Goal: Task Accomplishment & Management: Use online tool/utility

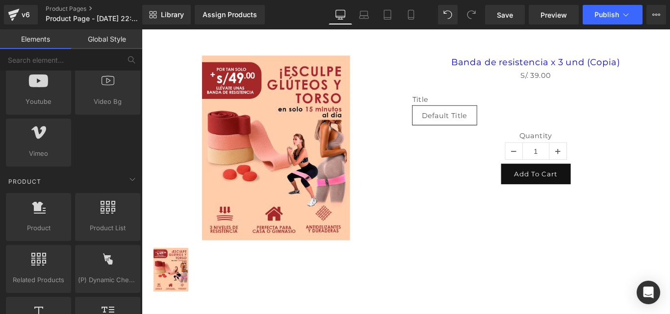
scroll to position [784, 0]
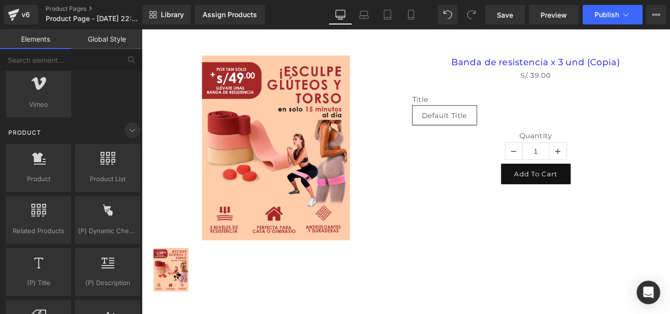
click at [127, 129] on icon at bounding box center [132, 131] width 12 height 12
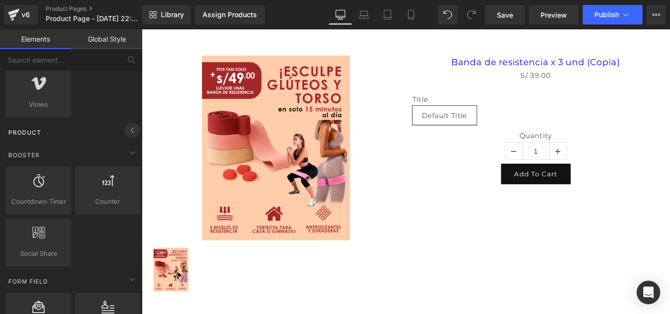
click at [127, 129] on icon at bounding box center [132, 131] width 12 height 12
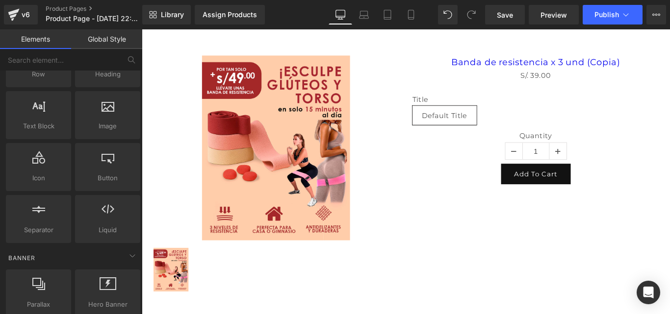
scroll to position [0, 0]
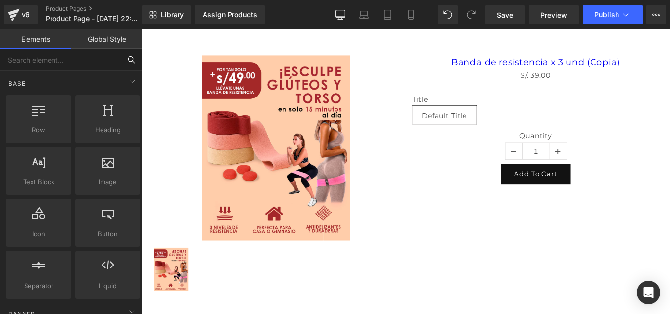
click at [54, 58] on input "text" at bounding box center [60, 60] width 121 height 22
click at [104, 40] on link "Global Style" at bounding box center [106, 39] width 71 height 20
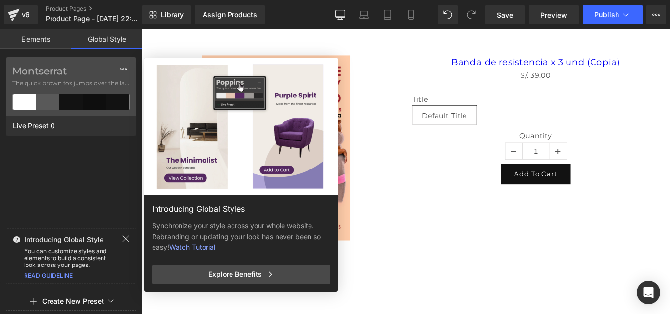
click at [48, 37] on link "Elements" at bounding box center [35, 39] width 71 height 20
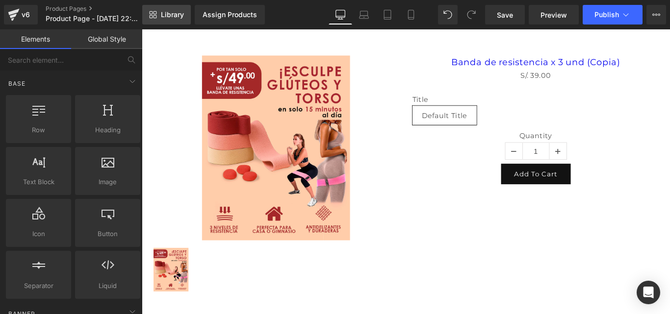
click at [168, 12] on span "Library" at bounding box center [172, 14] width 23 height 9
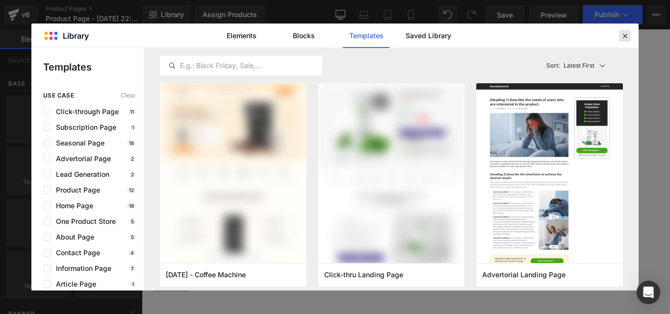
click at [626, 38] on icon at bounding box center [624, 35] width 9 height 9
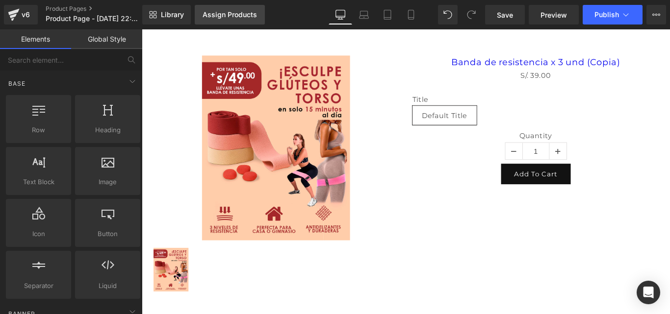
click at [230, 16] on div "Assign Products" at bounding box center [229, 15] width 54 height 8
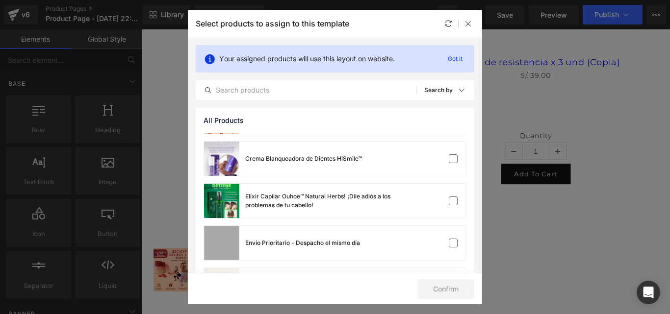
scroll to position [343, 0]
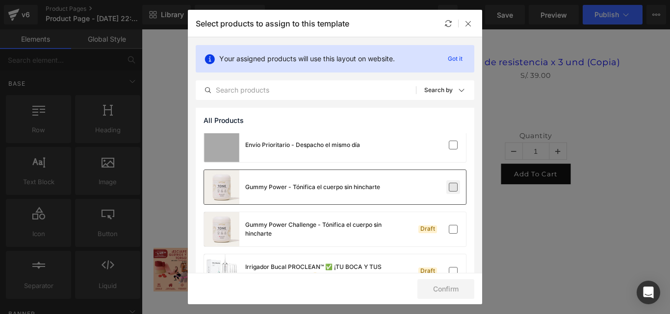
click at [449, 186] on label at bounding box center [453, 187] width 9 height 9
click at [453, 187] on input "checkbox" at bounding box center [453, 187] width 0 height 0
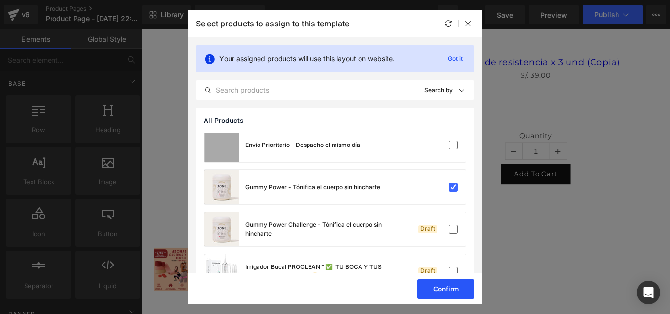
click at [459, 288] on button "Confirm" at bounding box center [445, 289] width 57 height 20
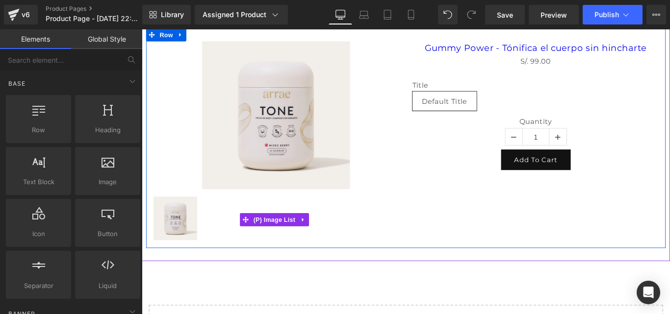
scroll to position [0, 0]
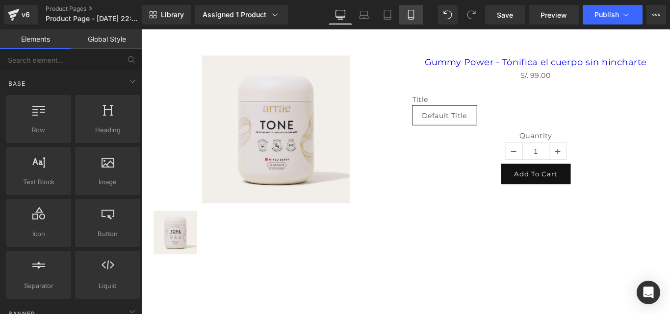
click at [410, 13] on icon at bounding box center [411, 15] width 10 height 10
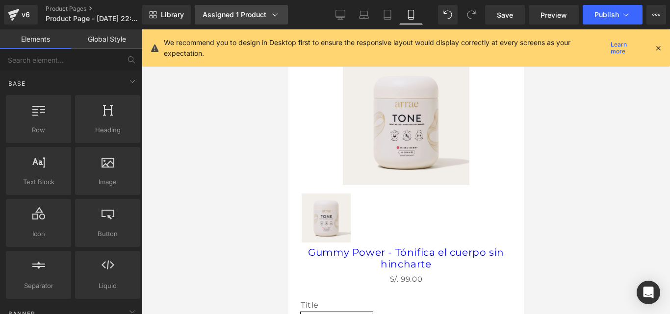
click at [256, 15] on div "Assigned 1 Product" at bounding box center [240, 15] width 77 height 10
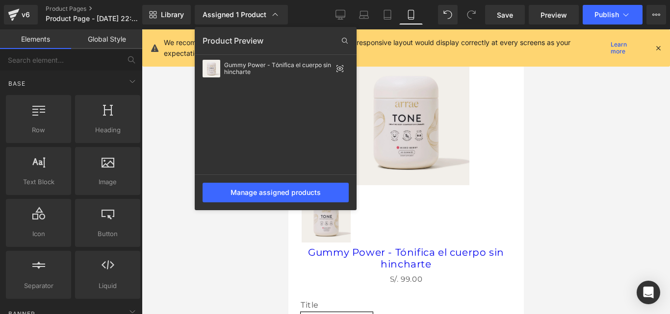
click at [249, 231] on div at bounding box center [406, 171] width 528 height 285
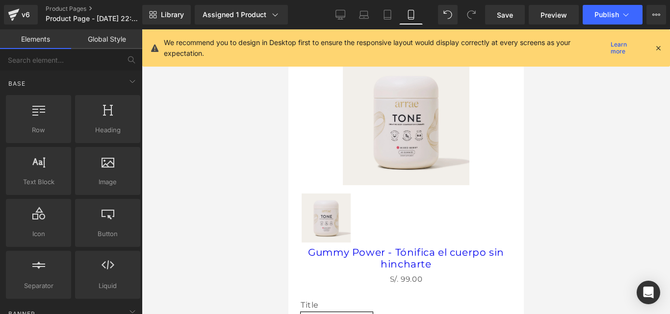
click at [657, 47] on icon at bounding box center [658, 48] width 9 height 9
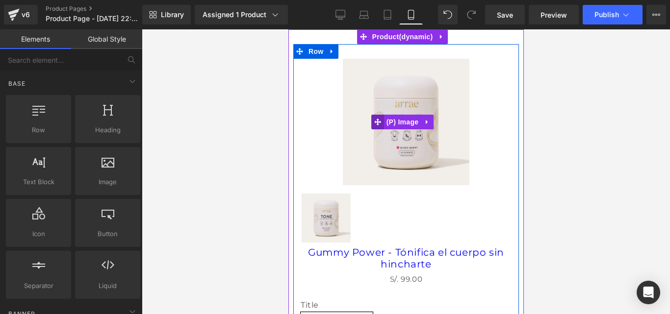
click at [379, 119] on icon at bounding box center [377, 122] width 7 height 7
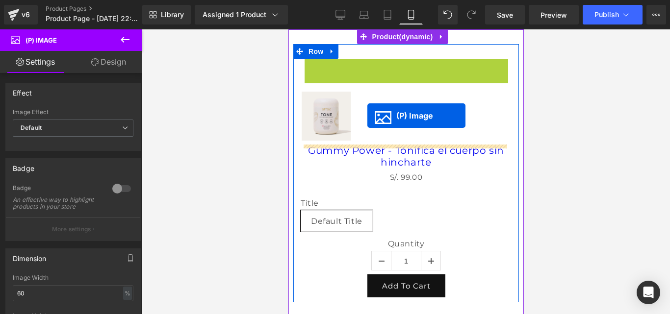
drag, startPoint x: 387, startPoint y: 119, endPoint x: 367, endPoint y: 116, distance: 20.9
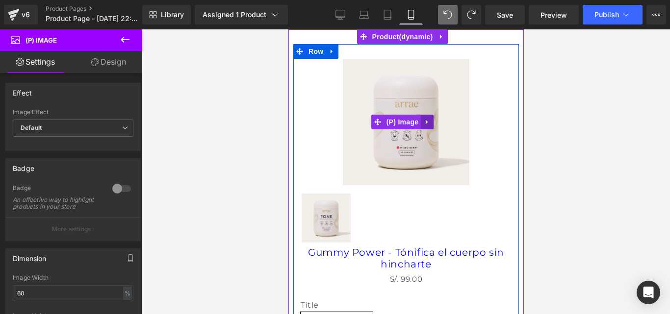
click at [425, 121] on icon at bounding box center [426, 122] width 2 height 4
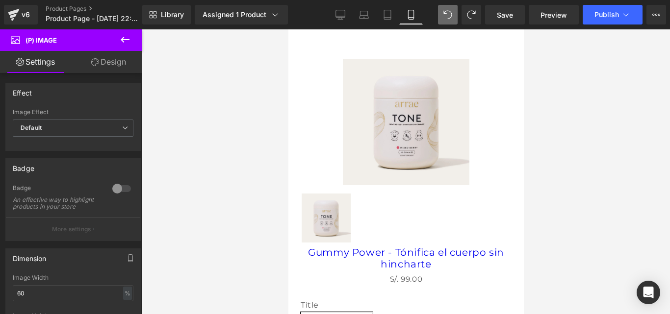
click at [567, 123] on div at bounding box center [406, 171] width 528 height 285
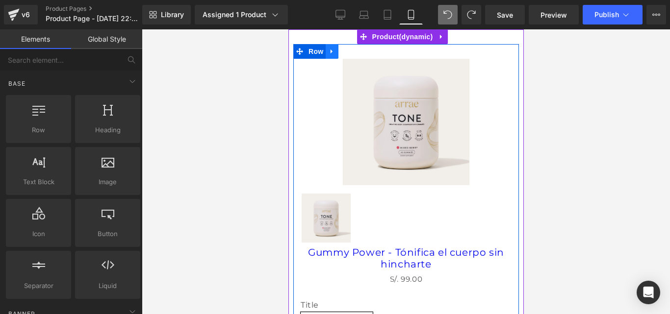
click at [333, 49] on icon at bounding box center [331, 51] width 7 height 7
click at [357, 53] on icon at bounding box center [357, 51] width 7 height 7
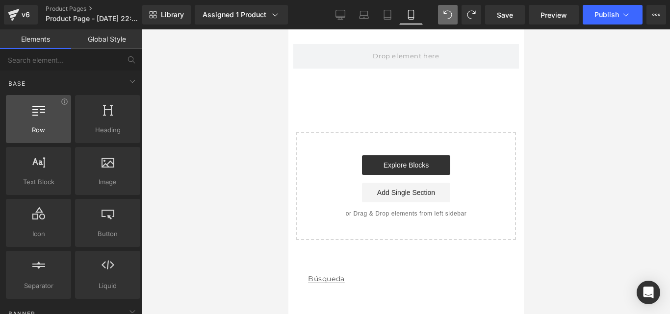
click at [50, 116] on div at bounding box center [38, 114] width 59 height 22
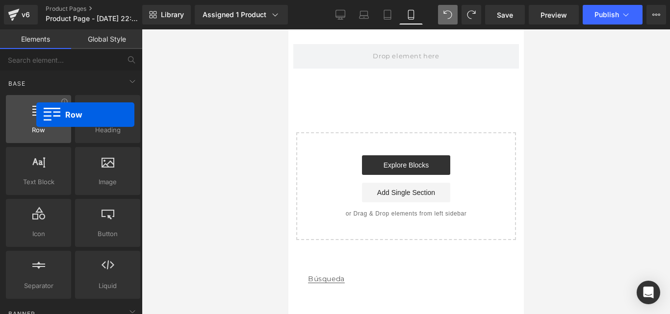
click at [36, 115] on icon at bounding box center [38, 109] width 13 height 13
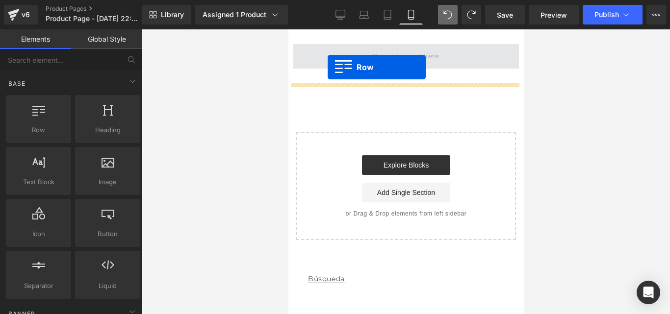
drag, startPoint x: 322, startPoint y: 145, endPoint x: 327, endPoint y: 67, distance: 77.7
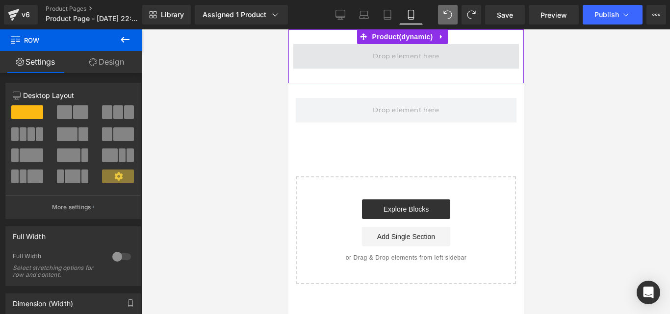
click at [384, 57] on span at bounding box center [405, 56] width 73 height 16
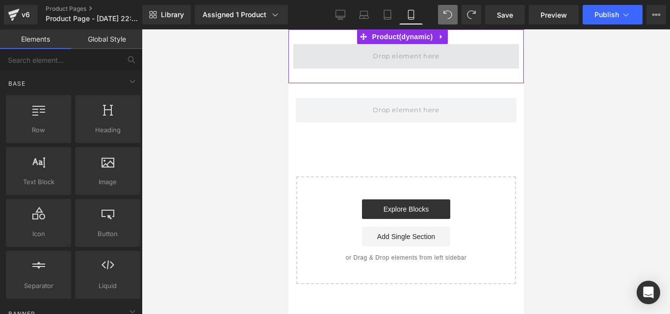
click at [421, 58] on span at bounding box center [405, 56] width 73 height 16
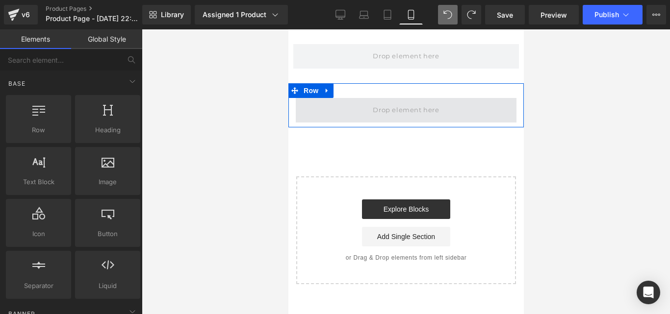
click at [409, 113] on span at bounding box center [405, 110] width 73 height 16
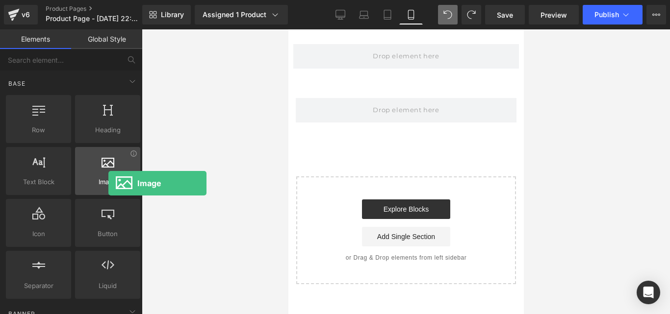
click at [108, 183] on span "Image" at bounding box center [107, 182] width 59 height 10
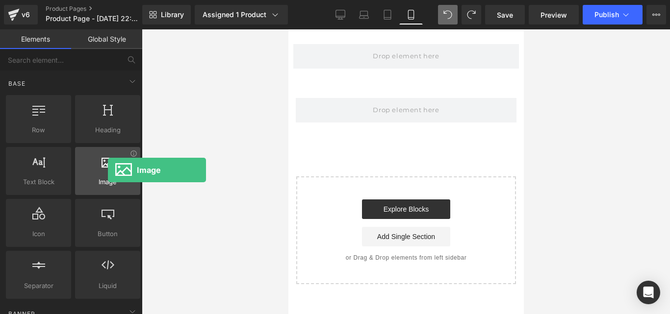
click at [108, 170] on div at bounding box center [107, 166] width 59 height 22
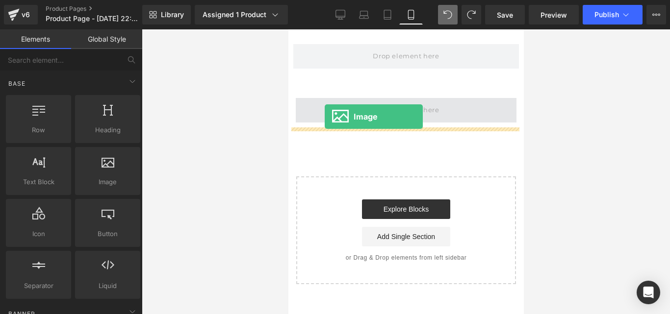
drag, startPoint x: 396, startPoint y: 200, endPoint x: 324, endPoint y: 117, distance: 109.5
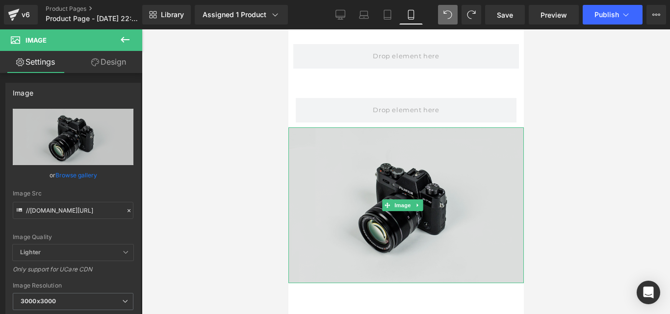
scroll to position [49, 0]
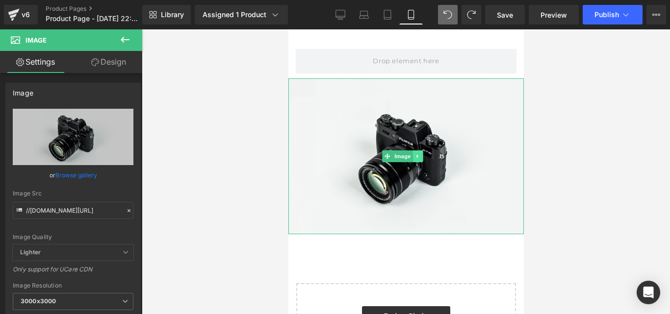
click at [418, 155] on icon at bounding box center [416, 156] width 5 height 6
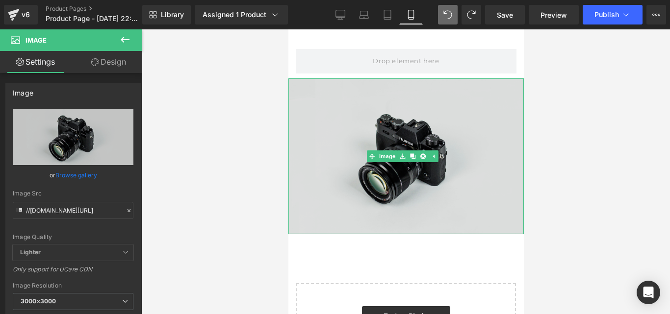
click at [343, 148] on img at bounding box center [405, 156] width 235 height 156
click at [472, 174] on img at bounding box center [405, 156] width 235 height 156
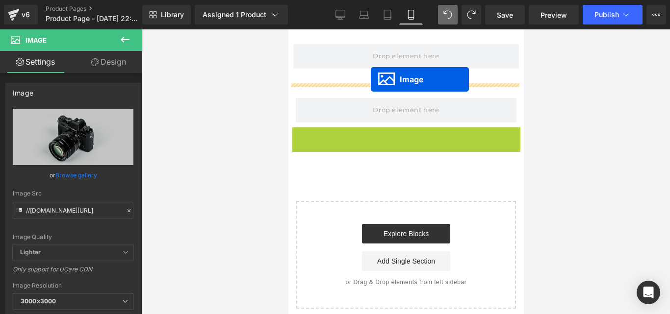
drag, startPoint x: 374, startPoint y: 204, endPoint x: 370, endPoint y: 79, distance: 124.6
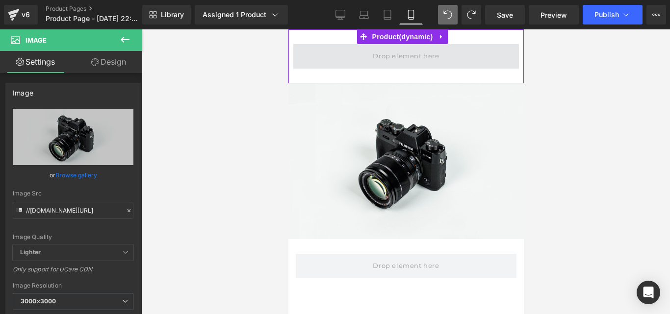
click at [414, 53] on span at bounding box center [405, 56] width 73 height 16
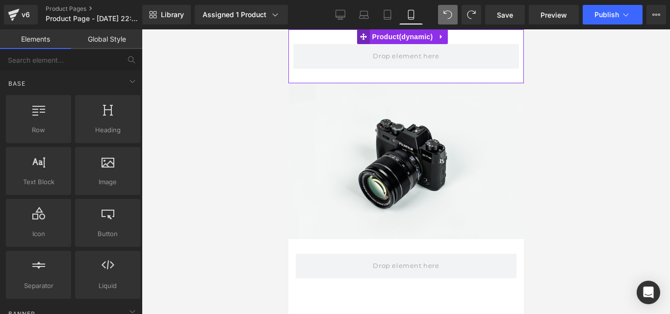
click at [364, 39] on icon at bounding box center [362, 36] width 7 height 7
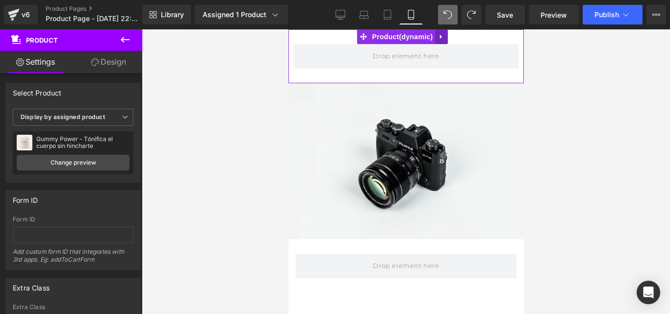
click at [438, 32] on link at bounding box center [440, 36] width 13 height 15
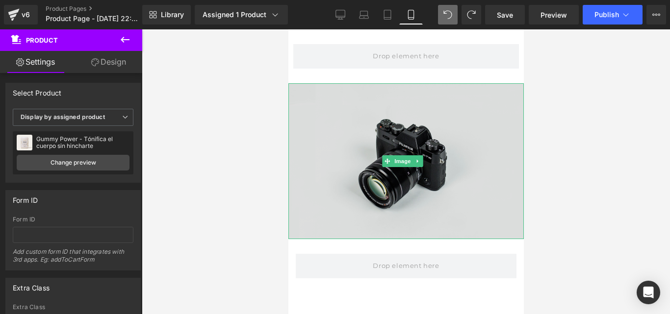
click at [491, 125] on img at bounding box center [405, 161] width 235 height 156
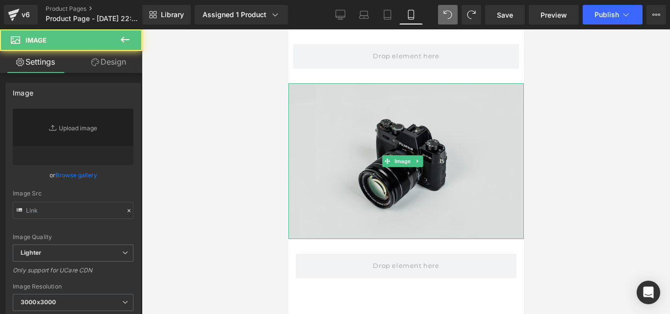
type input "//[DOMAIN_NAME][URL]"
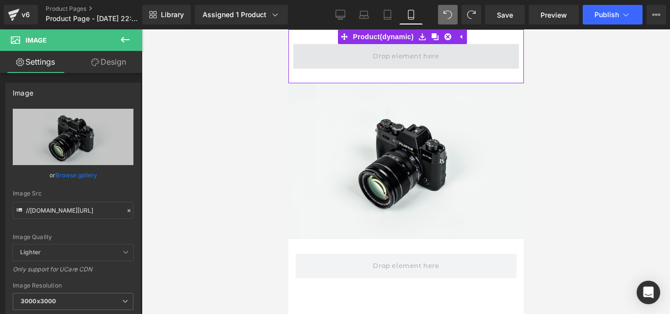
click at [358, 61] on span at bounding box center [406, 56] width 226 height 25
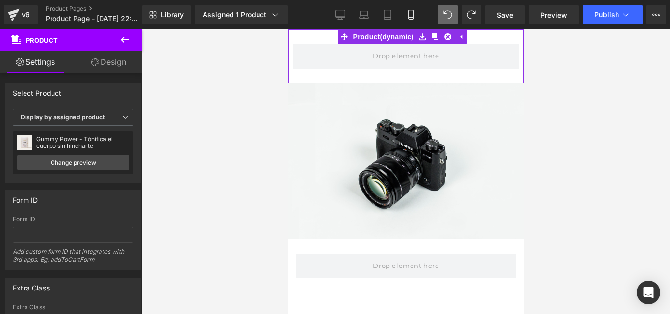
click at [108, 61] on link "Design" at bounding box center [108, 62] width 71 height 22
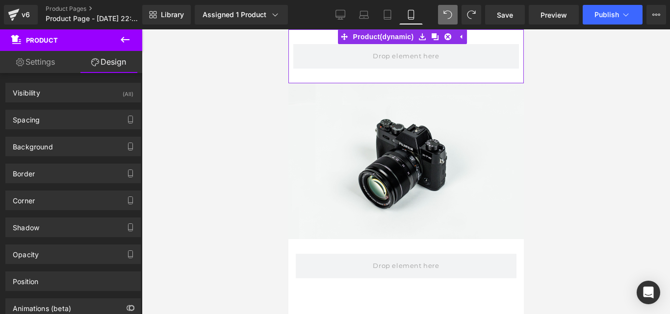
click at [52, 60] on link "Settings" at bounding box center [35, 62] width 71 height 22
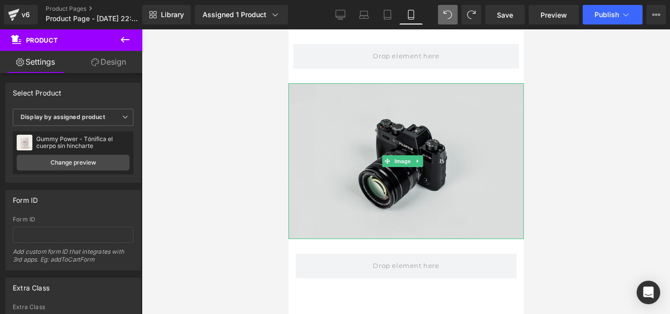
click at [402, 172] on img at bounding box center [405, 161] width 235 height 156
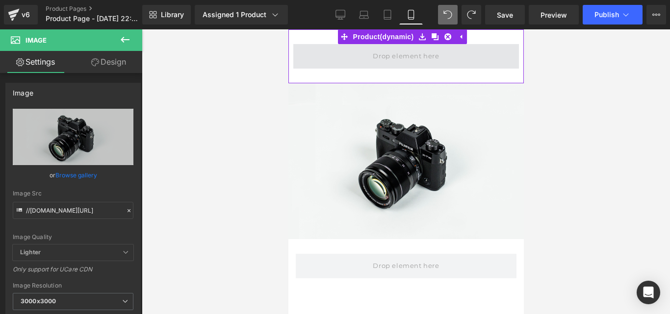
click at [363, 63] on span at bounding box center [406, 56] width 226 height 25
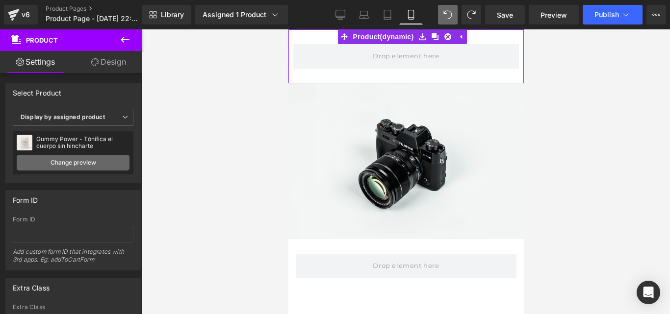
click at [82, 162] on link "Change preview" at bounding box center [73, 163] width 113 height 16
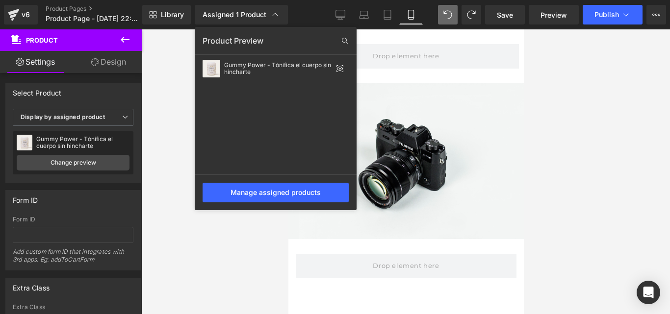
click at [429, 118] on div at bounding box center [406, 171] width 528 height 285
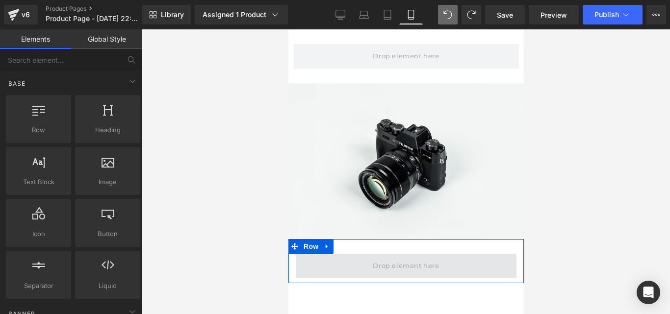
click at [404, 261] on span at bounding box center [405, 266] width 73 height 16
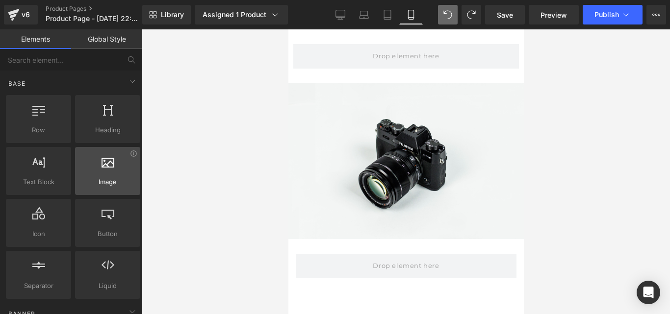
click at [106, 169] on div at bounding box center [107, 166] width 59 height 22
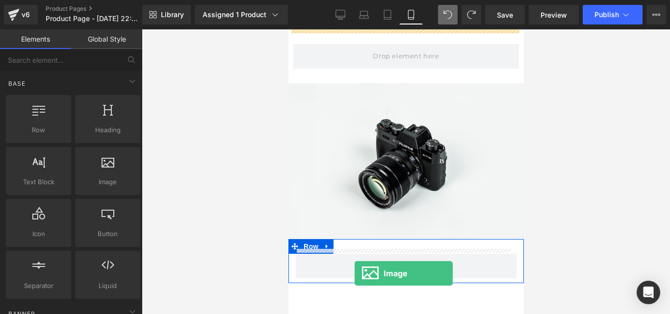
drag, startPoint x: 111, startPoint y: 171, endPoint x: 354, endPoint y: 272, distance: 263.1
click at [354, 0] on div "Image You are previewing how the will restyle your page. You can not edit Eleme…" at bounding box center [335, 0] width 670 height 0
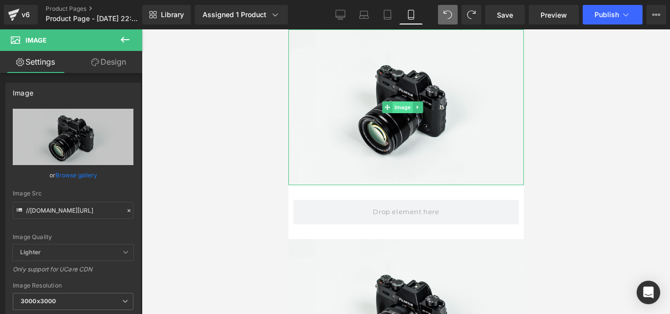
click at [402, 104] on span "Image" at bounding box center [402, 107] width 21 height 12
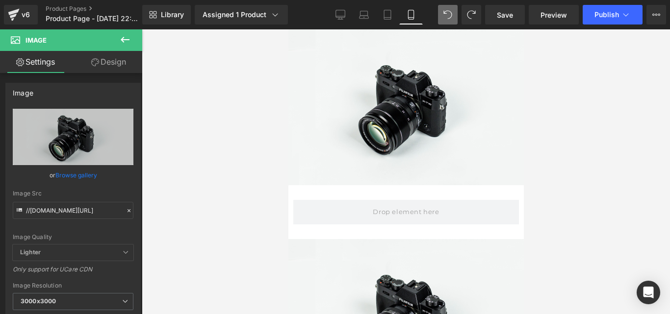
click at [26, 37] on span "Image" at bounding box center [35, 40] width 21 height 8
click at [126, 35] on icon at bounding box center [125, 40] width 12 height 12
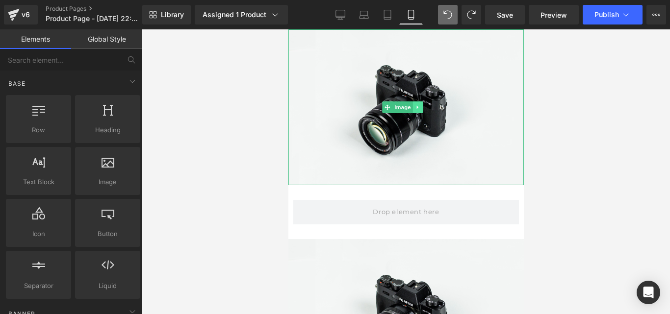
click at [417, 106] on icon at bounding box center [416, 107] width 1 height 3
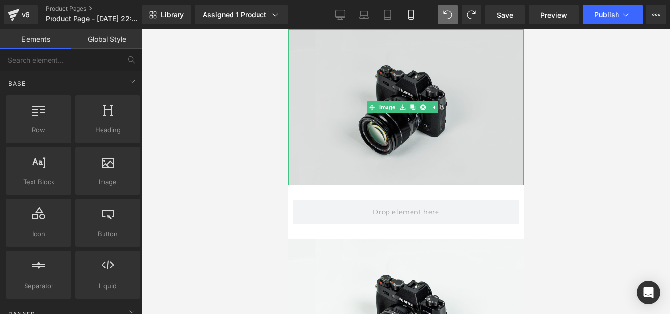
click at [476, 101] on img at bounding box center [405, 107] width 235 height 156
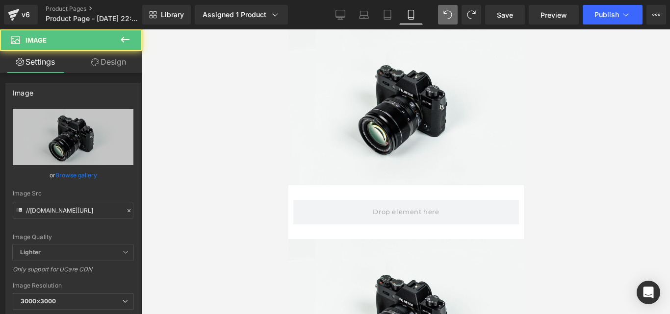
click at [568, 117] on div "Image You are previewing how the will restyle your page. You can not edit Eleme…" at bounding box center [335, 165] width 670 height 331
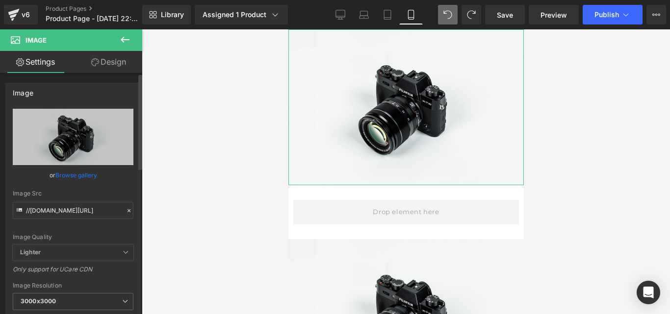
click at [77, 175] on link "Browse gallery" at bounding box center [76, 175] width 42 height 17
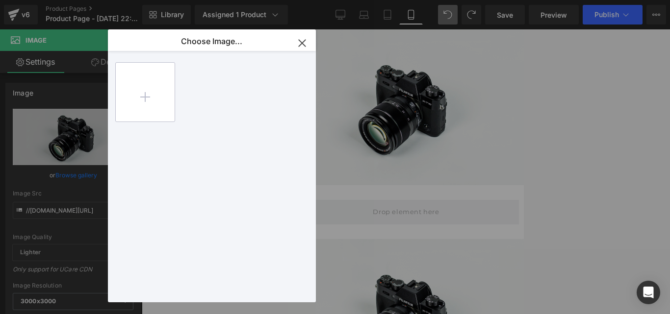
click at [145, 100] on input "file" at bounding box center [145, 92] width 59 height 59
click at [300, 45] on icon "button" at bounding box center [302, 43] width 6 height 6
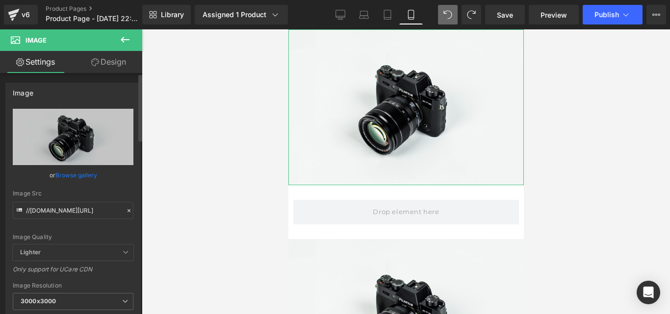
click at [77, 174] on link "Browse gallery" at bounding box center [76, 175] width 42 height 17
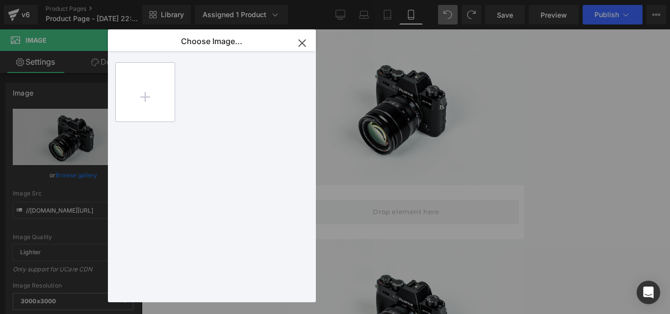
click at [143, 91] on input "file" at bounding box center [145, 92] width 59 height 59
type input "C:\fakepath\F1-PRICIPAL.webp"
click at [147, 95] on input "file" at bounding box center [145, 92] width 59 height 59
type input "C:\fakepath\F2-TONE RESENÑA.webp"
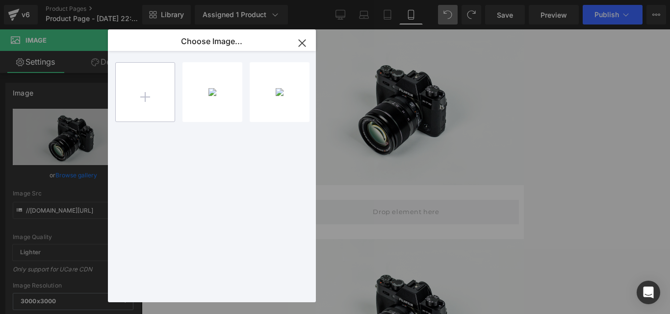
click at [146, 96] on input "file" at bounding box center [145, 92] width 59 height 59
type input "C:\fakepath\F3-TONE PROBLEMAS.webp"
click at [144, 91] on input "file" at bounding box center [145, 92] width 59 height 59
click at [149, 98] on input "file" at bounding box center [145, 92] width 59 height 59
type input "C:\fakepath\F4-TONE SOLUCION NATURAL.webp"
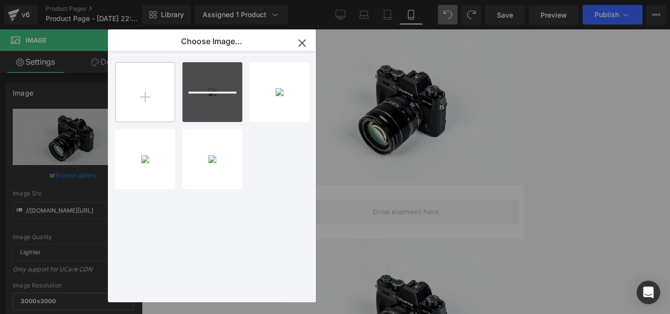
click at [147, 95] on input "file" at bounding box center [145, 92] width 59 height 59
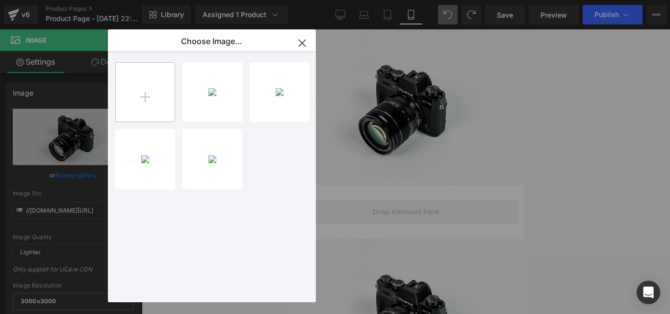
type input "C:\fakepath\F5-TONE TESTIMONIOS.webp"
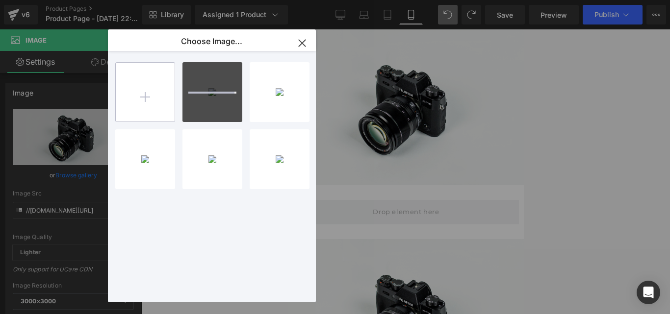
click at [146, 91] on input "file" at bounding box center [145, 92] width 59 height 59
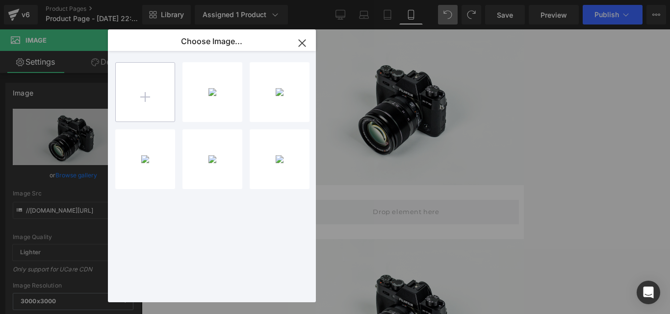
type input "C:\fakepath\F6-TONE PRECIOS.webp"
click at [144, 91] on input "file" at bounding box center [145, 92] width 59 height 59
type input "C:\fakepath\F7-TONE RECONOCIMIENTO.webp"
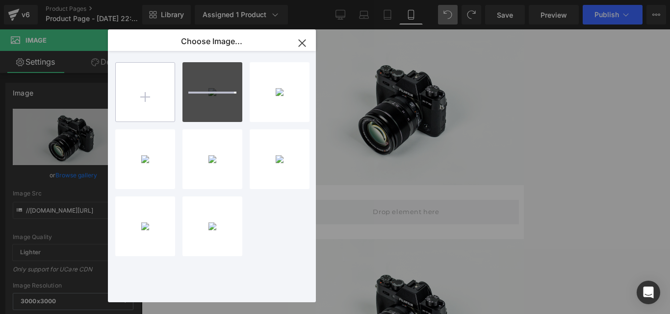
click at [145, 96] on input "file" at bounding box center [145, 92] width 59 height 59
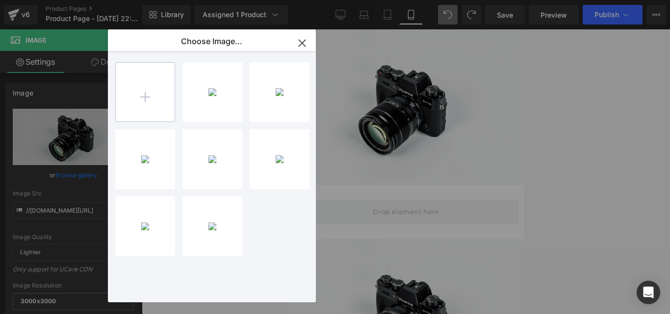
type input "C:\fakepath\F8-TONE RESUMEN.webp"
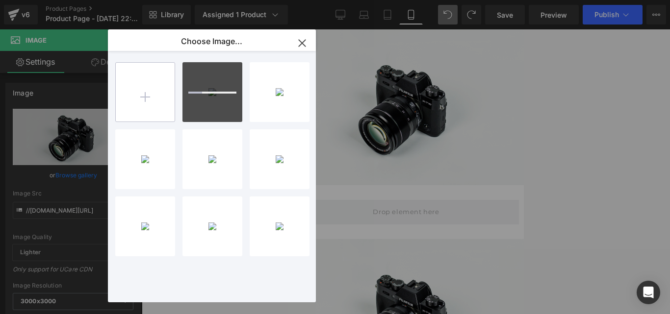
click at [141, 93] on input "file" at bounding box center [145, 92] width 59 height 59
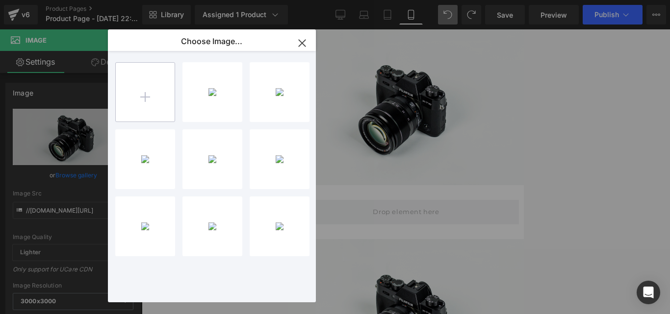
type input "C:\fakepath\F9-TONE UPSELL.webp"
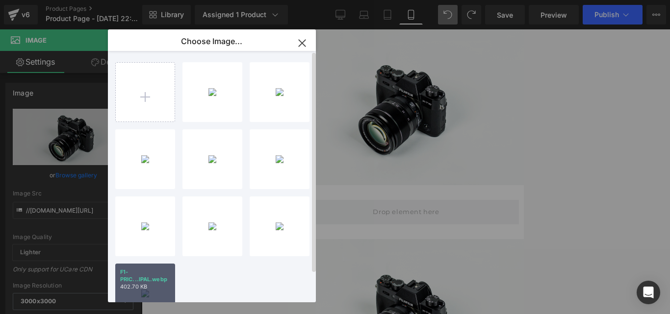
click at [143, 275] on p "F1-PRIC...IPAL.webp" at bounding box center [145, 276] width 50 height 15
type input "[URL][DOMAIN_NAME]"
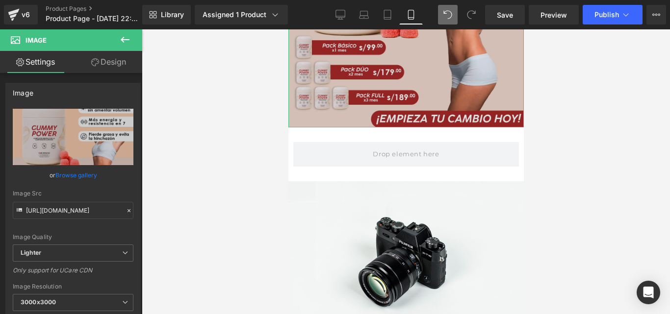
scroll to position [245, 0]
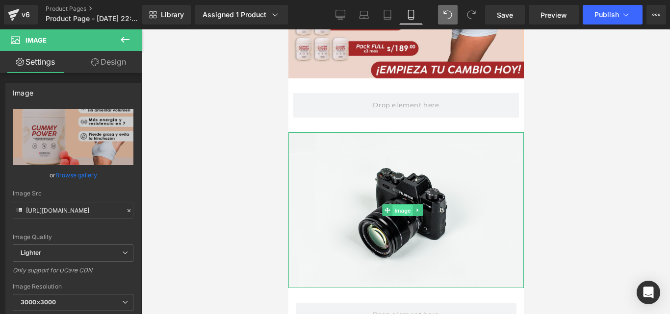
click at [401, 205] on span "Image" at bounding box center [402, 211] width 21 height 12
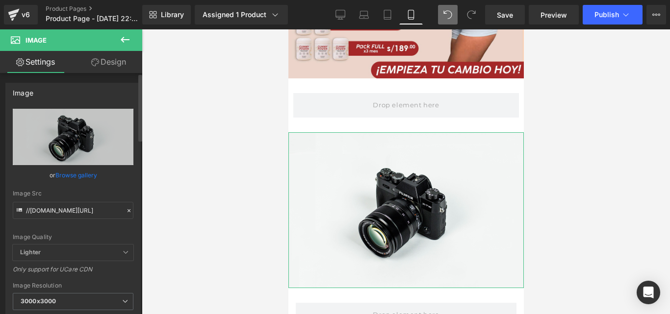
click at [73, 176] on link "Browse gallery" at bounding box center [76, 175] width 42 height 17
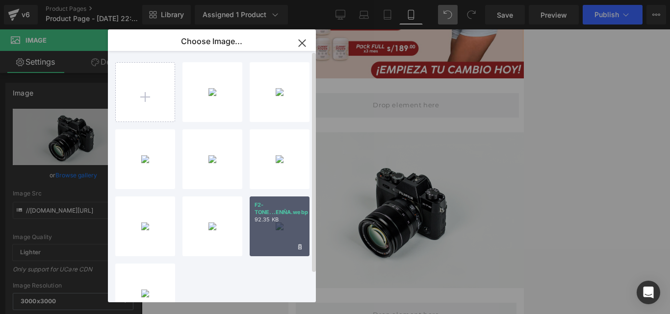
click at [279, 238] on div "F2-TONE...ENÑA.webp 92.35 KB" at bounding box center [280, 227] width 60 height 60
type input "[URL][DOMAIN_NAME]"
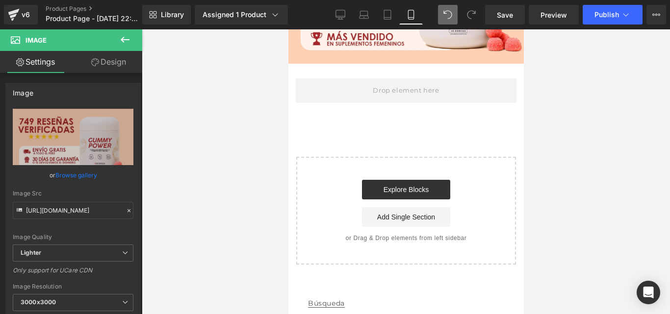
scroll to position [441, 0]
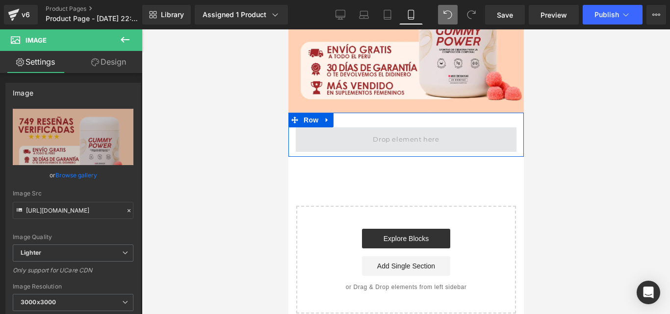
click at [395, 132] on span at bounding box center [405, 140] width 73 height 16
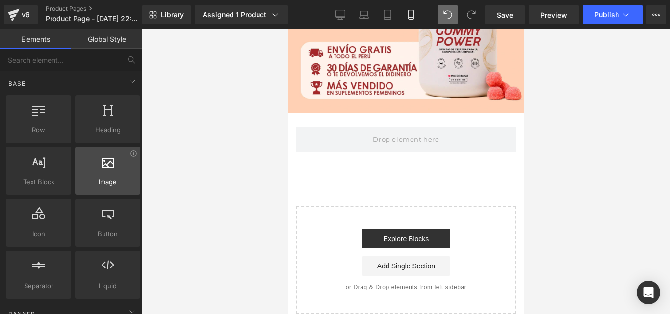
click at [103, 173] on div at bounding box center [107, 166] width 59 height 22
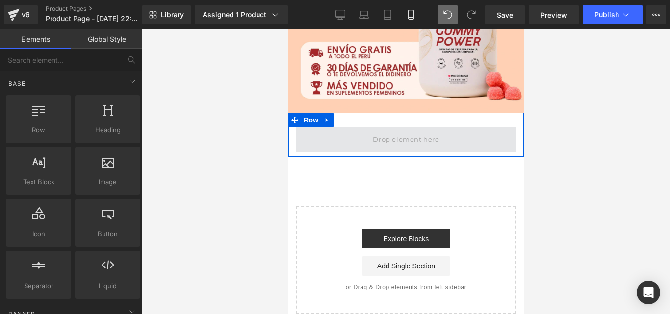
click at [368, 127] on span at bounding box center [405, 139] width 221 height 25
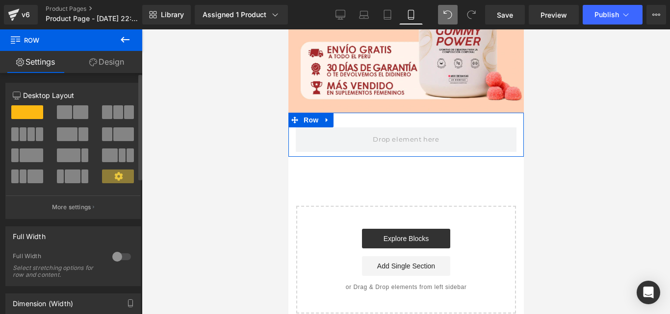
click at [38, 114] on span at bounding box center [27, 112] width 32 height 14
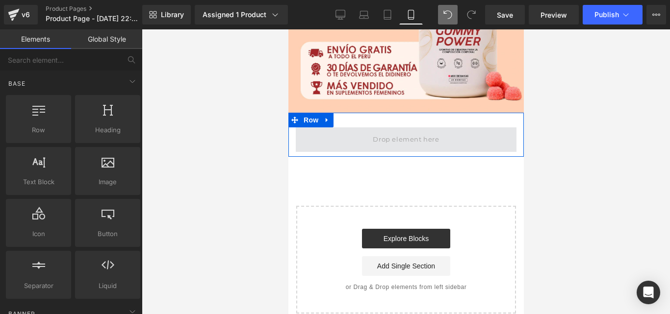
click at [404, 132] on span at bounding box center [405, 140] width 73 height 16
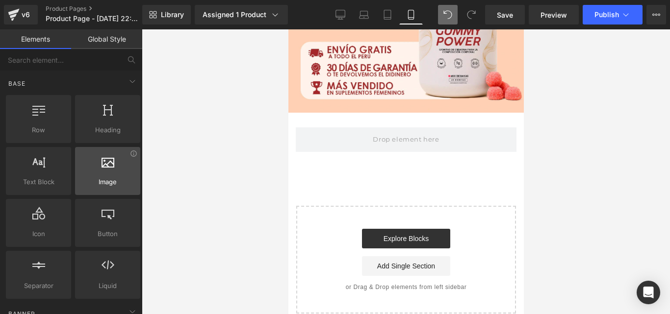
click at [115, 167] on div at bounding box center [107, 166] width 59 height 22
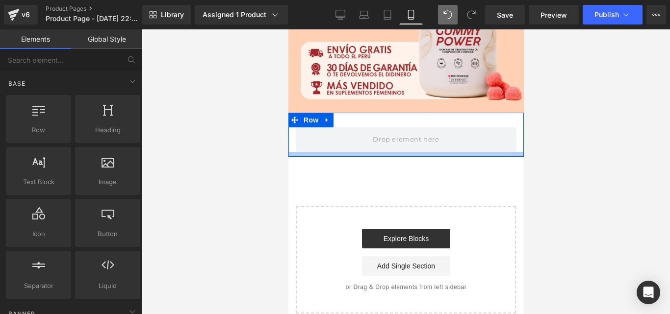
click at [409, 152] on div at bounding box center [405, 154] width 235 height 5
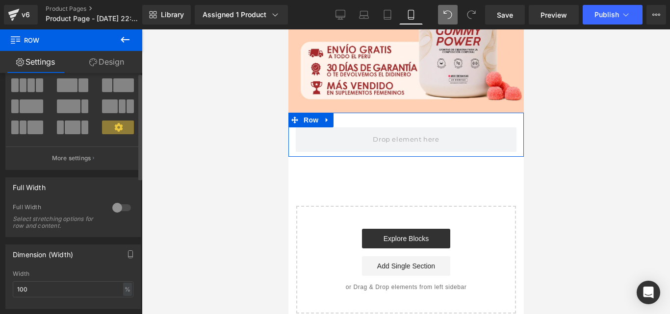
scroll to position [0, 0]
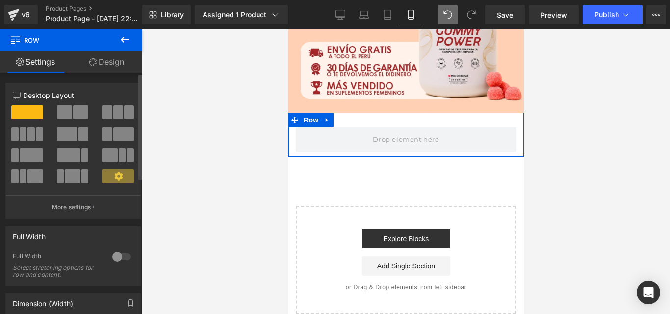
click at [30, 107] on span at bounding box center [27, 112] width 32 height 14
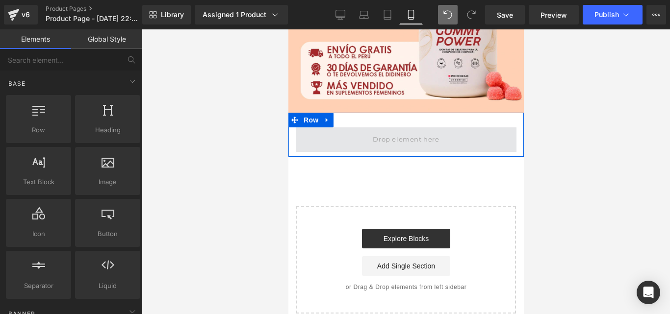
click at [394, 132] on span at bounding box center [405, 140] width 73 height 16
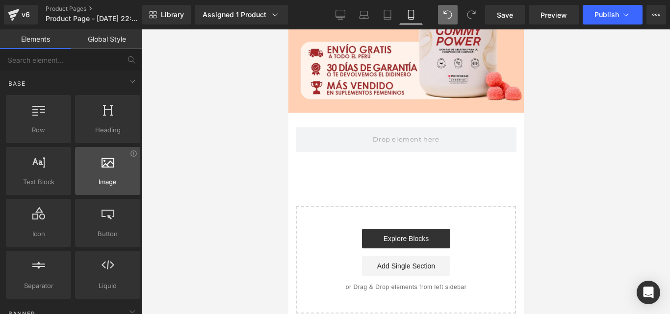
click at [102, 175] on div at bounding box center [107, 166] width 59 height 22
click at [103, 173] on div at bounding box center [107, 166] width 59 height 22
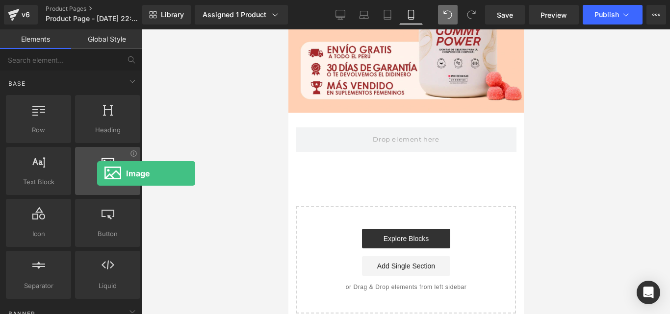
drag, startPoint x: 103, startPoint y: 174, endPoint x: 97, endPoint y: 174, distance: 5.9
click at [97, 174] on div at bounding box center [107, 166] width 59 height 22
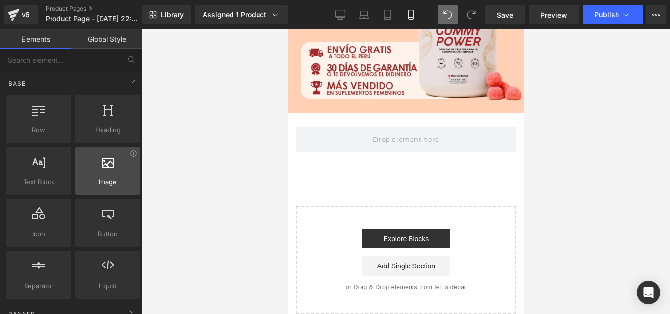
click at [100, 173] on div at bounding box center [107, 166] width 59 height 22
click at [108, 186] on span "Image" at bounding box center [107, 182] width 59 height 10
click at [108, 177] on div at bounding box center [107, 166] width 59 height 22
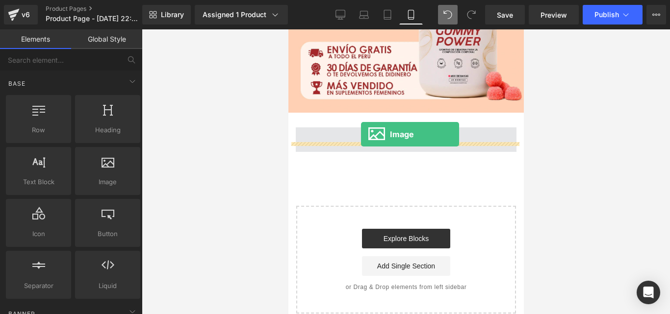
drag, startPoint x: 386, startPoint y: 200, endPoint x: 360, endPoint y: 134, distance: 70.5
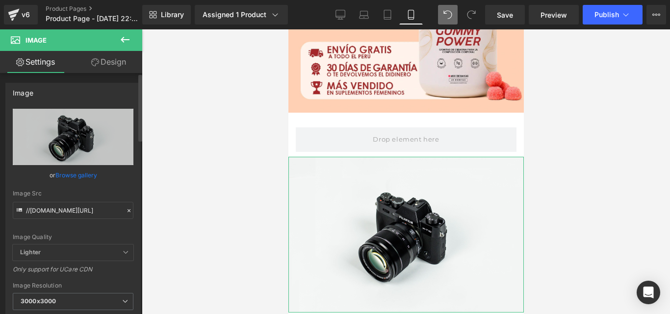
click at [75, 172] on link "Browse gallery" at bounding box center [76, 175] width 42 height 17
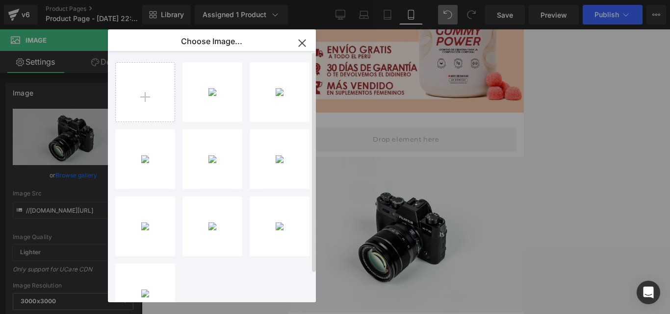
scroll to position [32, 0]
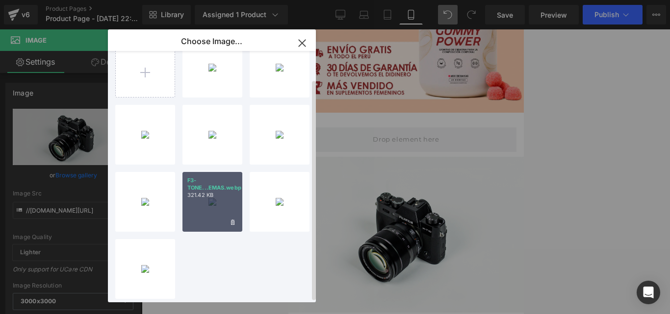
click at [210, 196] on div "F3-TONE...EMAS.webp 321.42 KB" at bounding box center [212, 202] width 60 height 60
type input "[URL][DOMAIN_NAME]"
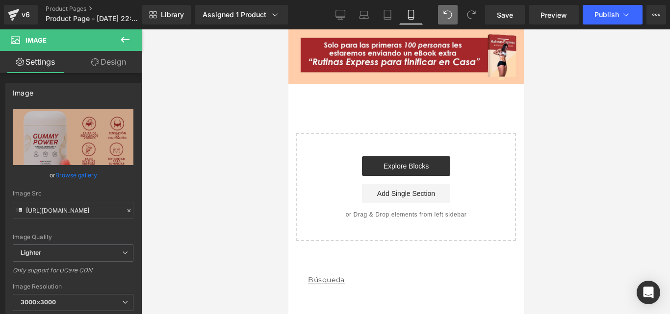
scroll to position [637, 0]
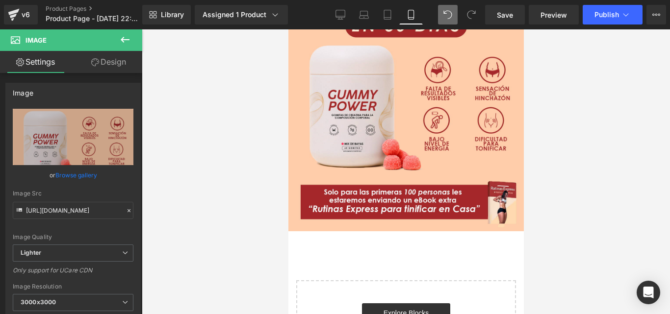
click at [38, 38] on span "Image" at bounding box center [35, 40] width 21 height 8
click at [129, 41] on icon at bounding box center [125, 40] width 12 height 12
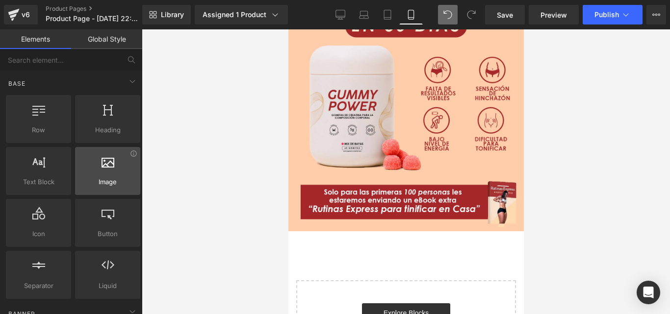
click at [104, 179] on span "Image" at bounding box center [107, 182] width 59 height 10
click at [99, 169] on div at bounding box center [107, 166] width 59 height 22
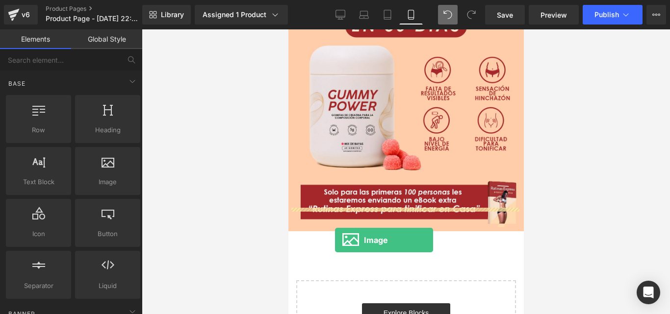
drag, startPoint x: 393, startPoint y: 211, endPoint x: 334, endPoint y: 240, distance: 65.6
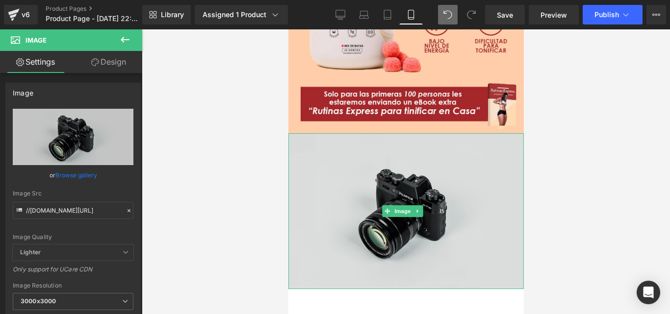
scroll to position [784, 0]
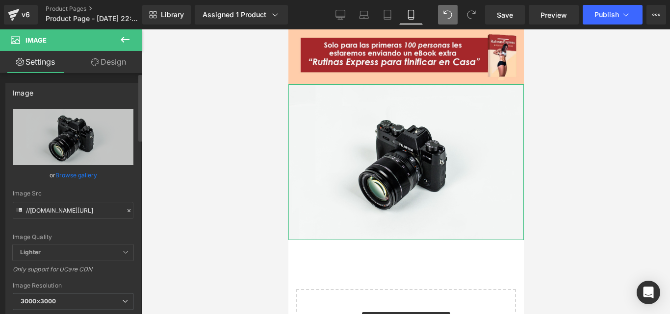
click at [80, 177] on link "Browse gallery" at bounding box center [76, 175] width 42 height 17
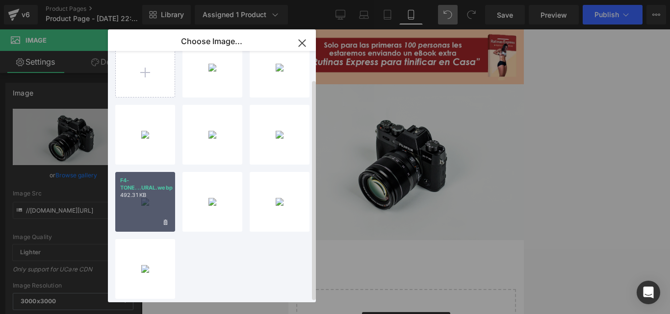
click at [152, 195] on div "F4-TONE...URAL.webp 492.31 KB" at bounding box center [145, 202] width 60 height 60
type input "[URL][DOMAIN_NAME]"
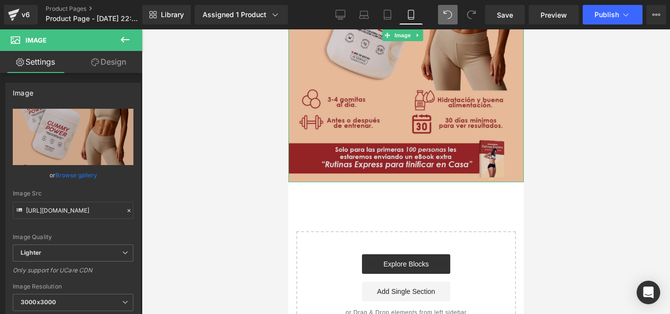
scroll to position [1030, 0]
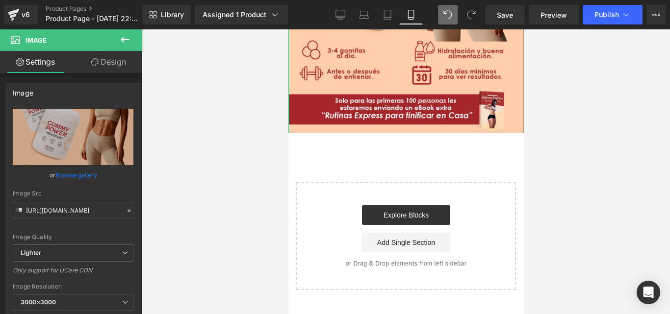
click at [41, 63] on link "Settings" at bounding box center [35, 62] width 71 height 22
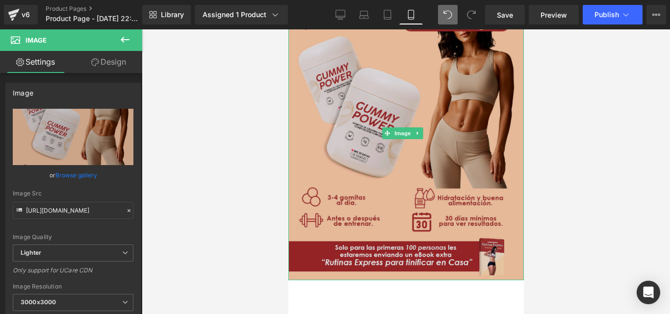
scroll to position [981, 0]
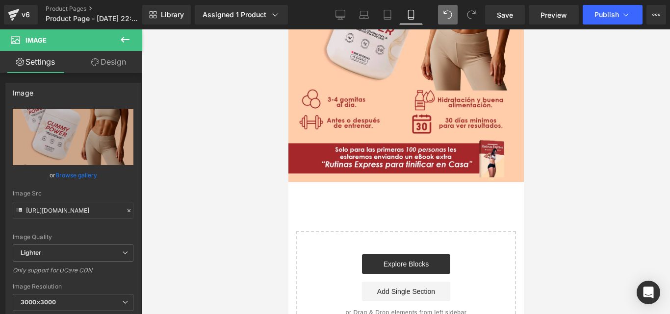
click at [87, 45] on span "Image" at bounding box center [59, 40] width 98 height 22
click at [128, 38] on icon at bounding box center [125, 40] width 12 height 12
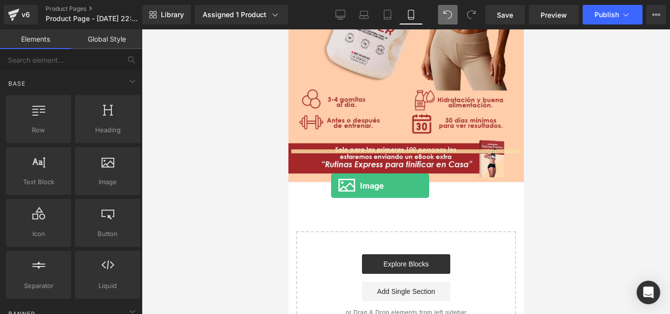
drag, startPoint x: 400, startPoint y: 202, endPoint x: 330, endPoint y: 186, distance: 71.0
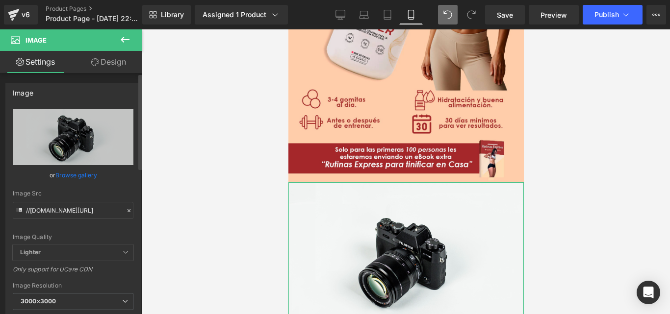
click at [80, 174] on link "Browse gallery" at bounding box center [76, 175] width 42 height 17
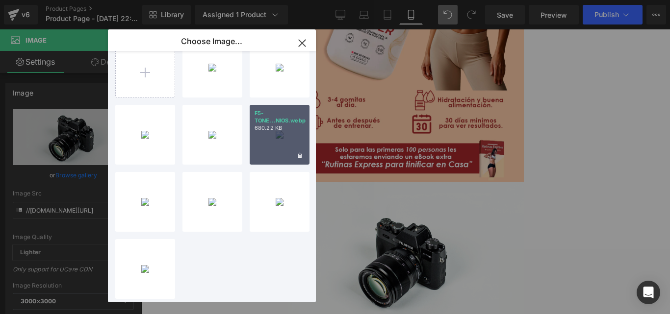
click at [269, 144] on div "F5-TONE...NIOS.webp 680.22 KB" at bounding box center [280, 135] width 60 height 60
type input "[URL][DOMAIN_NAME]"
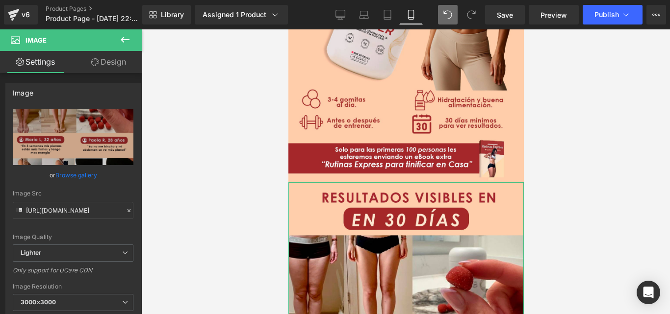
click at [43, 64] on link "Settings" at bounding box center [35, 62] width 71 height 22
click at [51, 66] on link "Settings" at bounding box center [35, 62] width 71 height 22
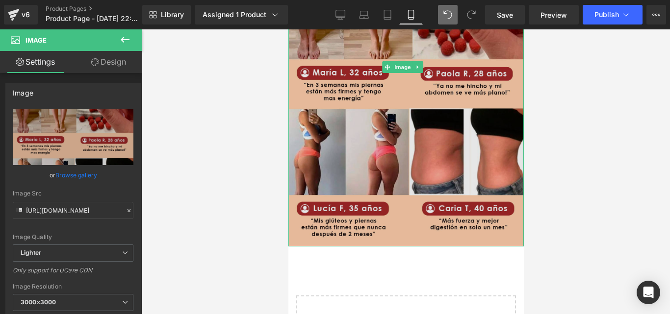
scroll to position [1373, 0]
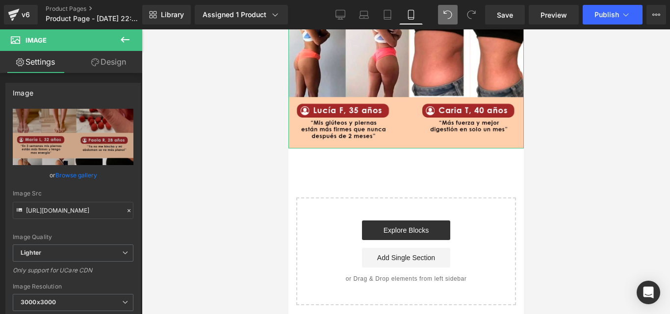
click at [48, 61] on link "Settings" at bounding box center [35, 62] width 71 height 22
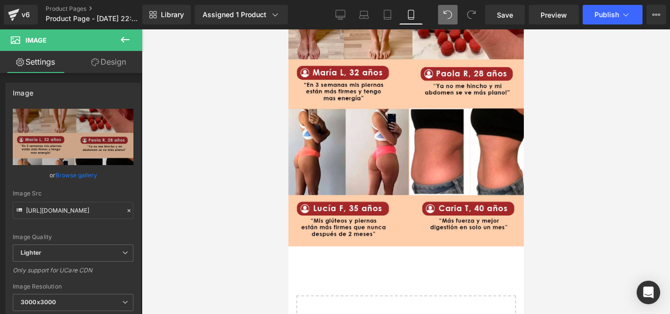
scroll to position [1226, 0]
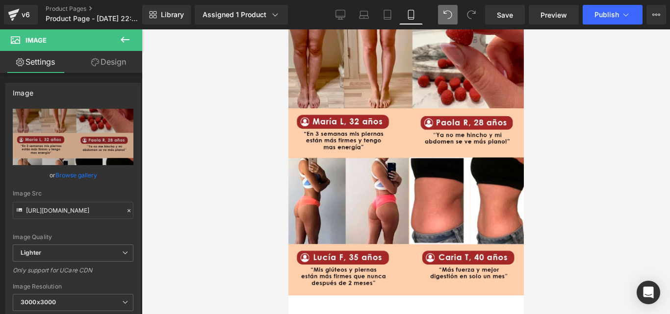
click at [69, 39] on span "Image" at bounding box center [59, 40] width 98 height 22
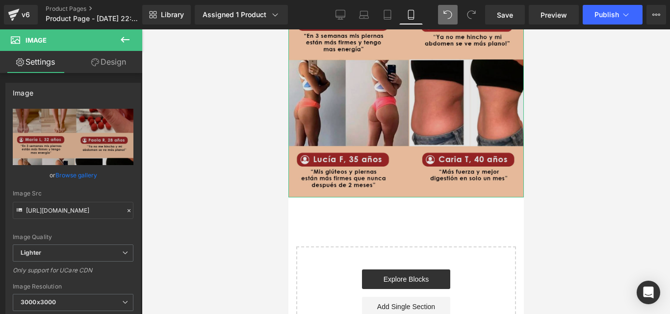
scroll to position [1373, 0]
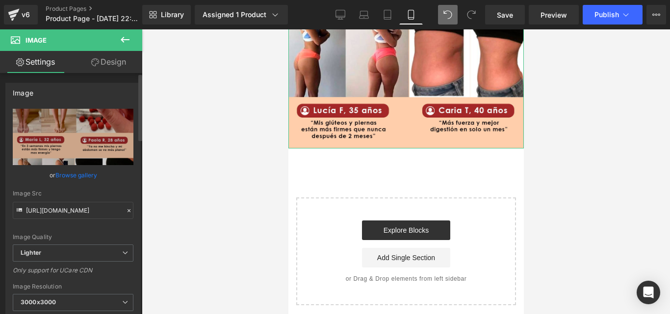
click at [33, 96] on div "Image" at bounding box center [73, 92] width 134 height 19
click at [128, 41] on icon at bounding box center [125, 40] width 12 height 12
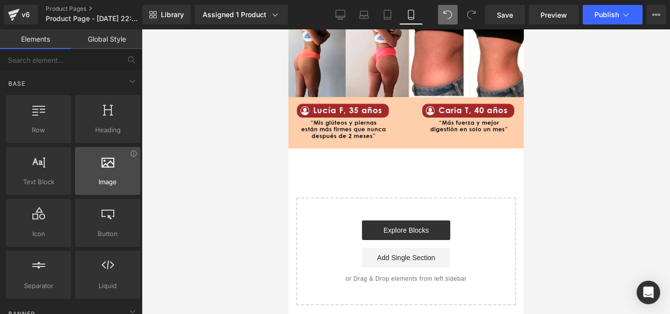
click at [106, 169] on div at bounding box center [107, 166] width 59 height 22
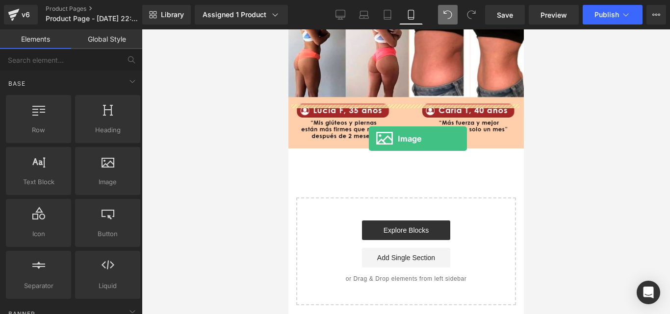
drag, startPoint x: 394, startPoint y: 201, endPoint x: 368, endPoint y: 139, distance: 67.5
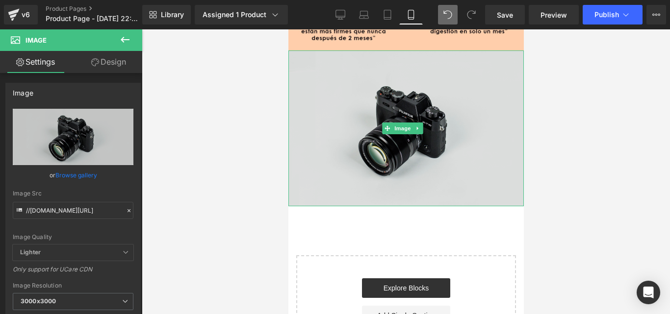
scroll to position [1520, 0]
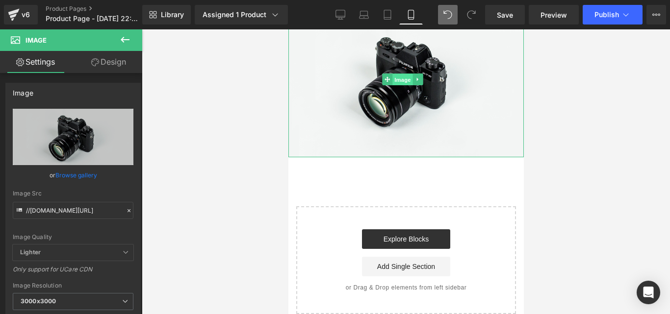
click at [403, 74] on span "Image" at bounding box center [402, 80] width 21 height 12
click at [416, 77] on icon at bounding box center [416, 78] width 1 height 3
click at [415, 74] on link at bounding box center [412, 80] width 10 height 12
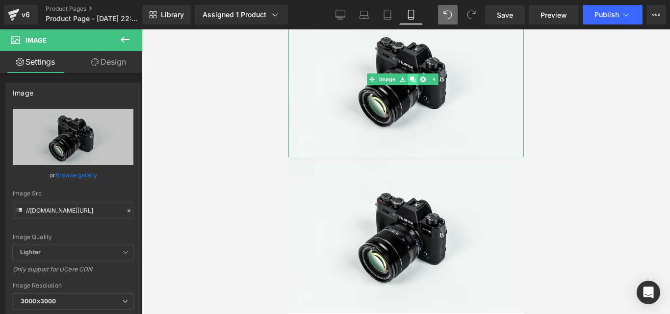
click at [415, 74] on link at bounding box center [412, 80] width 10 height 12
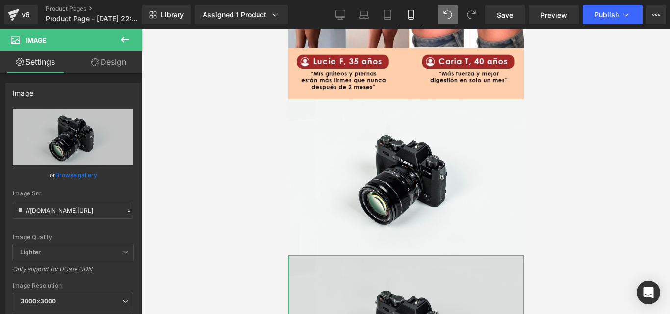
scroll to position [1373, 0]
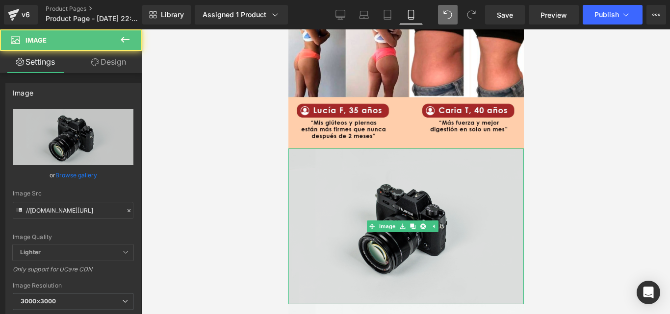
click at [393, 169] on img at bounding box center [405, 227] width 235 height 156
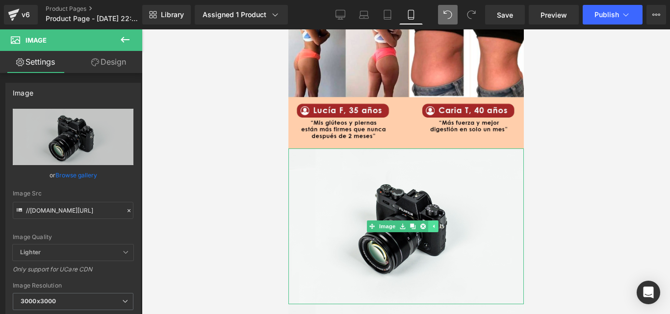
click at [431, 224] on icon at bounding box center [432, 227] width 5 height 6
click at [86, 174] on link "Browse gallery" at bounding box center [76, 175] width 42 height 17
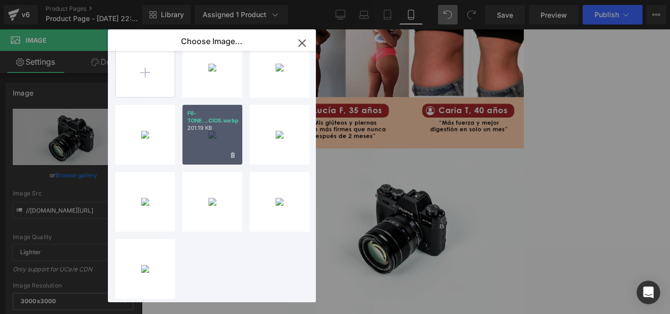
click at [222, 133] on div "F6-TONE...CIOS.webp 201.19 KB" at bounding box center [212, 135] width 60 height 60
type input "[URL][DOMAIN_NAME]"
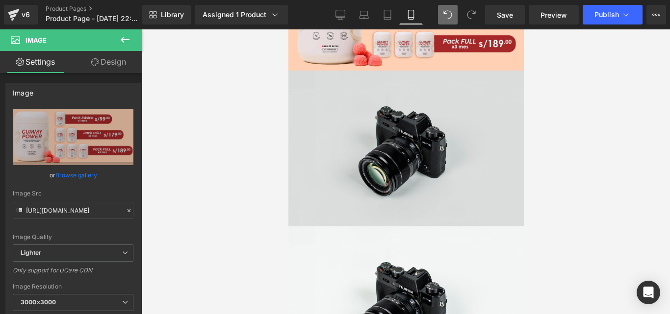
scroll to position [1408, 0]
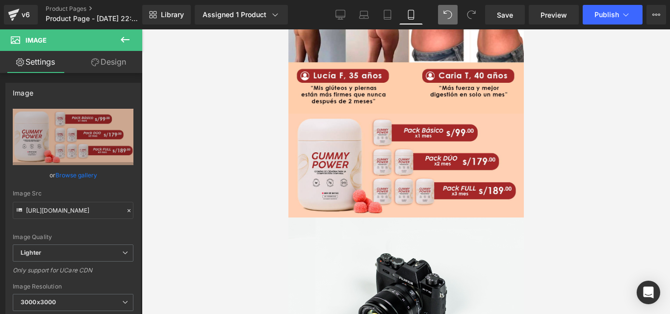
click at [71, 39] on span "Image" at bounding box center [59, 40] width 98 height 22
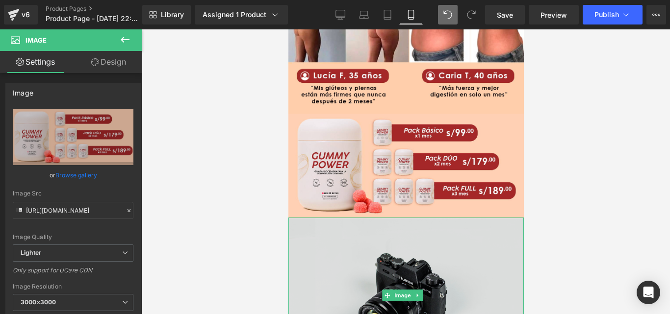
click at [362, 218] on img at bounding box center [405, 296] width 235 height 156
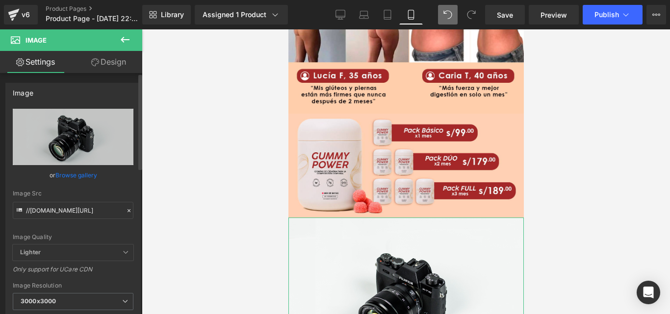
click at [68, 176] on link "Browse gallery" at bounding box center [76, 175] width 42 height 17
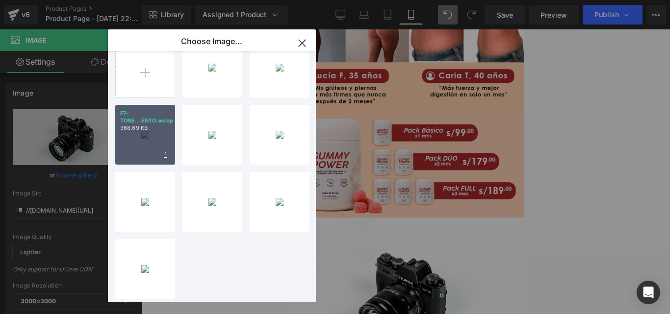
click at [148, 134] on div "F7-TONE...ENTO.webp 368.69 KB" at bounding box center [145, 135] width 60 height 60
type input "[URL][DOMAIN_NAME]"
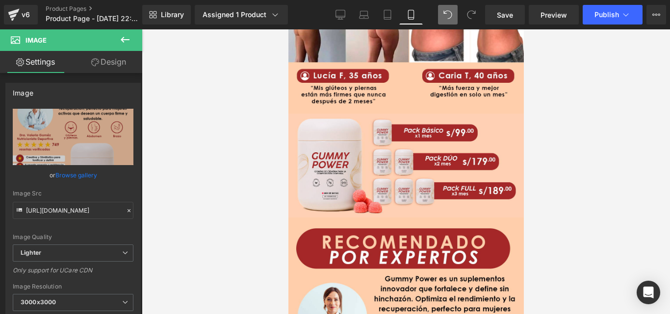
click at [74, 47] on span "Image" at bounding box center [59, 40] width 98 height 22
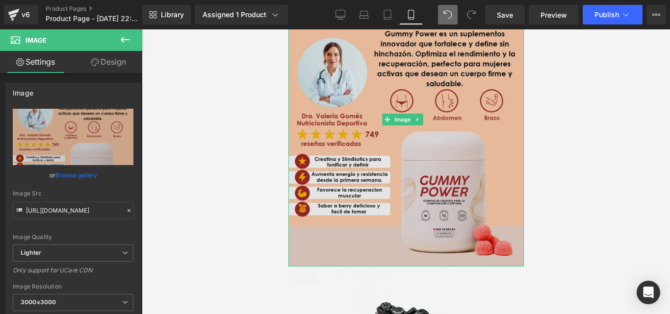
scroll to position [1702, 0]
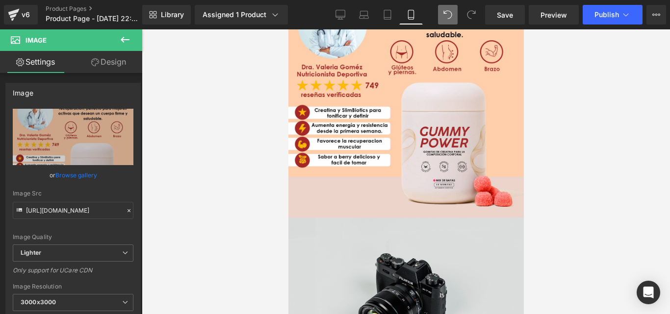
click at [403, 248] on img at bounding box center [405, 296] width 235 height 156
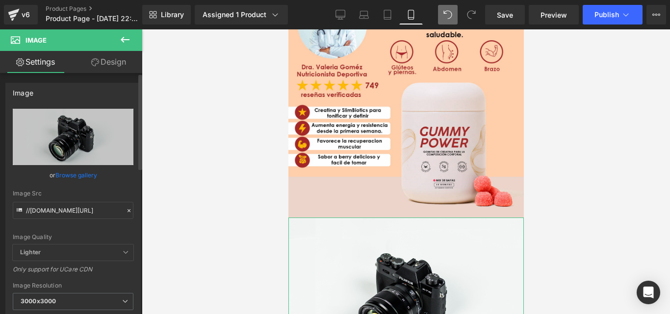
click at [78, 174] on link "Browse gallery" at bounding box center [76, 175] width 42 height 17
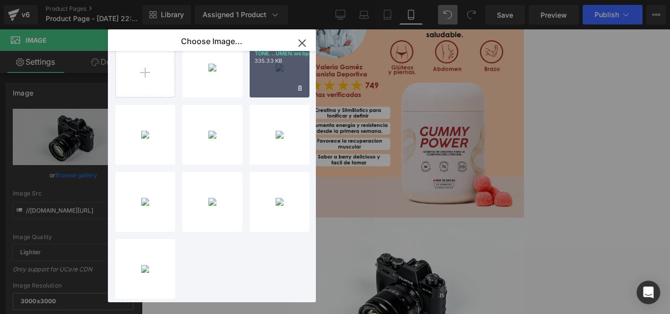
click at [283, 76] on div "F8-TONE...UMEN.webp 335.33 KB" at bounding box center [280, 68] width 60 height 60
type input "[URL][DOMAIN_NAME]"
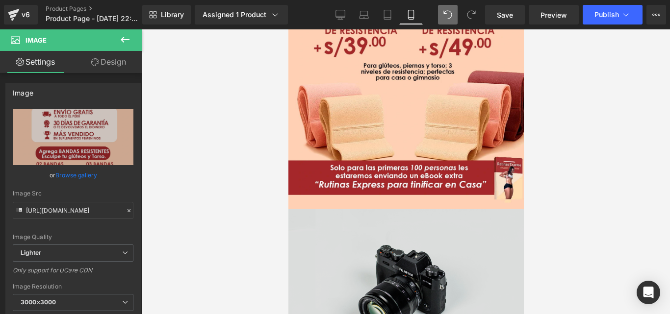
scroll to position [2290, 0]
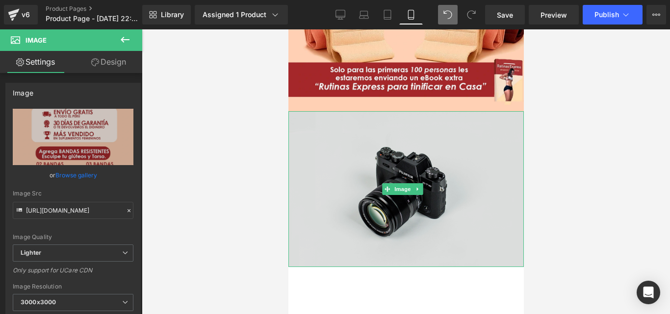
click at [380, 131] on img at bounding box center [405, 189] width 235 height 156
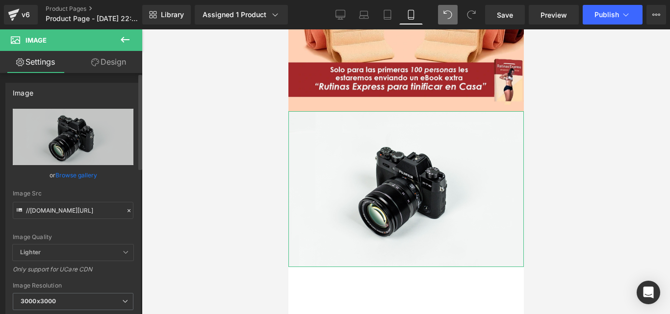
click at [73, 175] on link "Browse gallery" at bounding box center [76, 175] width 42 height 17
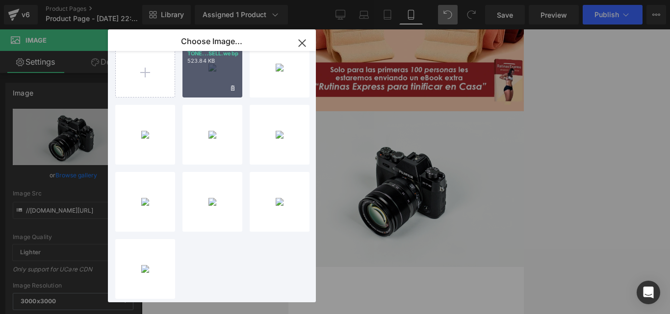
click at [206, 63] on div "F9-TONE...SELL.webp 523.84 KB" at bounding box center [212, 68] width 60 height 60
type input "[URL][DOMAIN_NAME]"
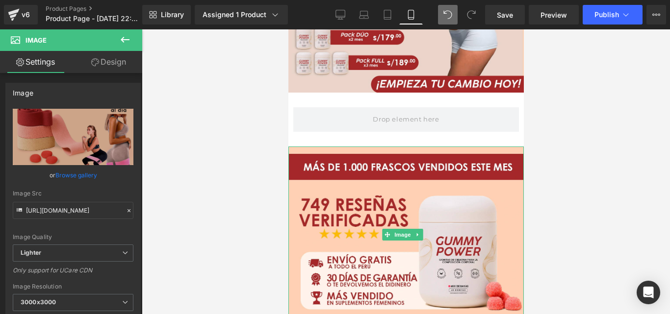
scroll to position [182, 0]
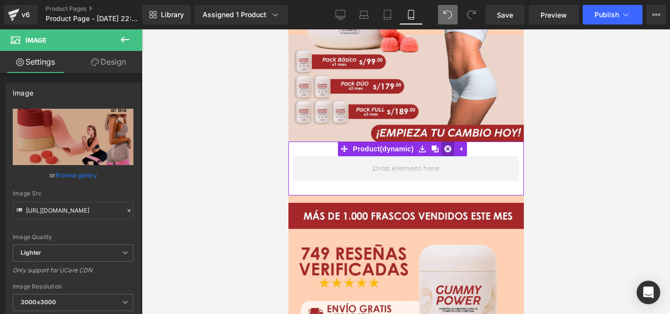
click at [447, 146] on icon at bounding box center [447, 149] width 7 height 7
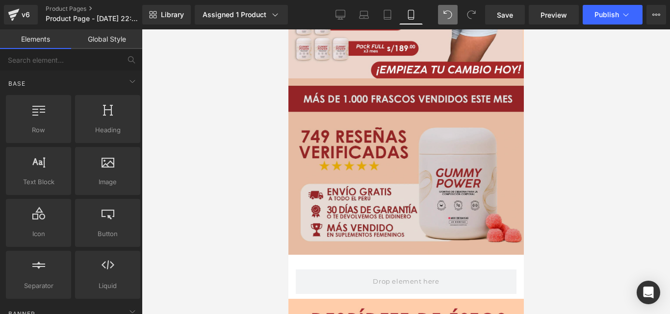
scroll to position [294, 0]
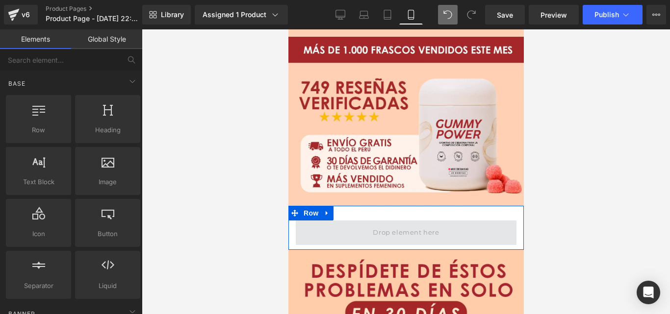
click at [409, 225] on span at bounding box center [405, 233] width 73 height 16
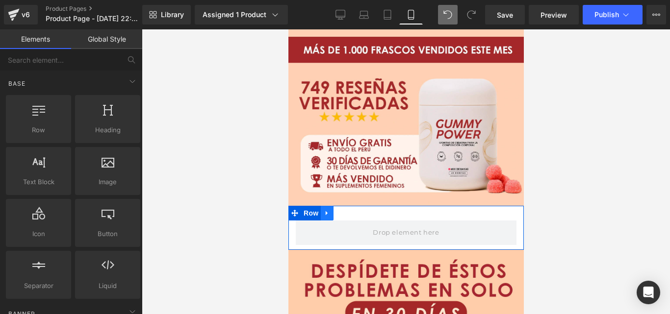
click at [328, 210] on icon at bounding box center [326, 213] width 7 height 7
click at [354, 210] on icon at bounding box center [352, 213] width 7 height 7
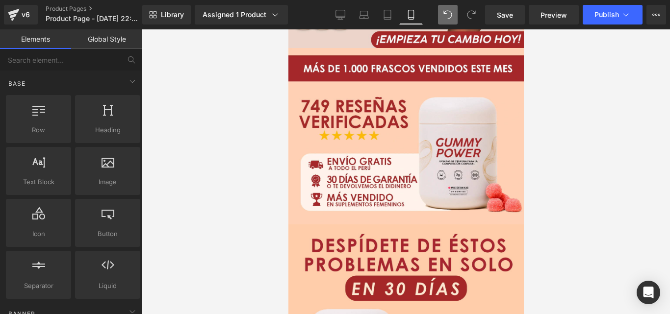
scroll to position [0, 0]
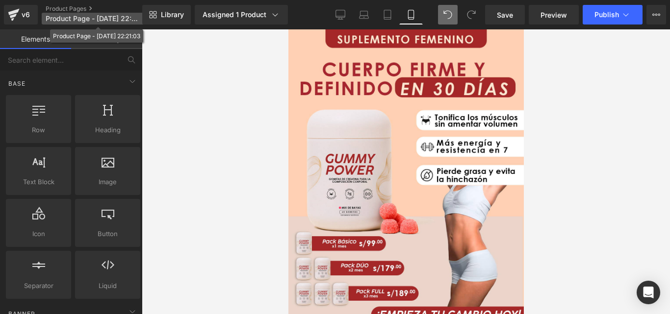
click at [124, 18] on span "Product Page - [DATE] 22:21:03" at bounding box center [93, 19] width 94 height 8
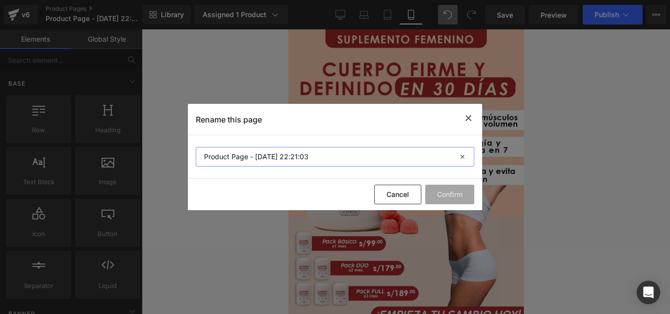
click at [334, 157] on input "Product Page - [DATE] 22:21:03" at bounding box center [335, 157] width 278 height 20
click at [409, 193] on button "Cancel" at bounding box center [397, 195] width 47 height 20
